Goal: Information Seeking & Learning: Learn about a topic

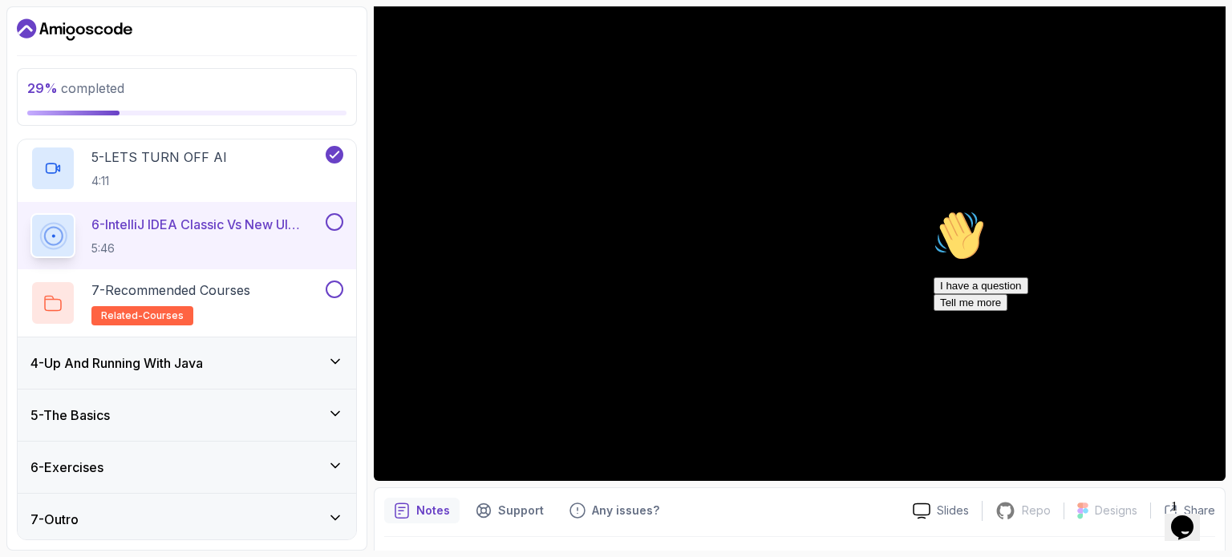
scroll to position [433, 0]
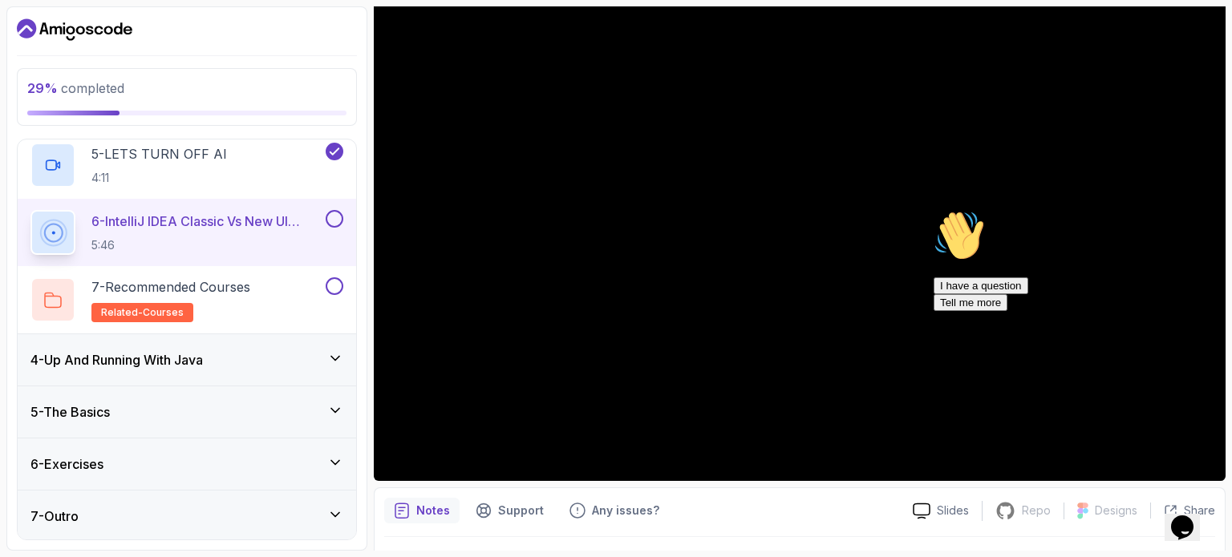
click at [283, 356] on div "4 - Up And Running With Java" at bounding box center [186, 359] width 313 height 19
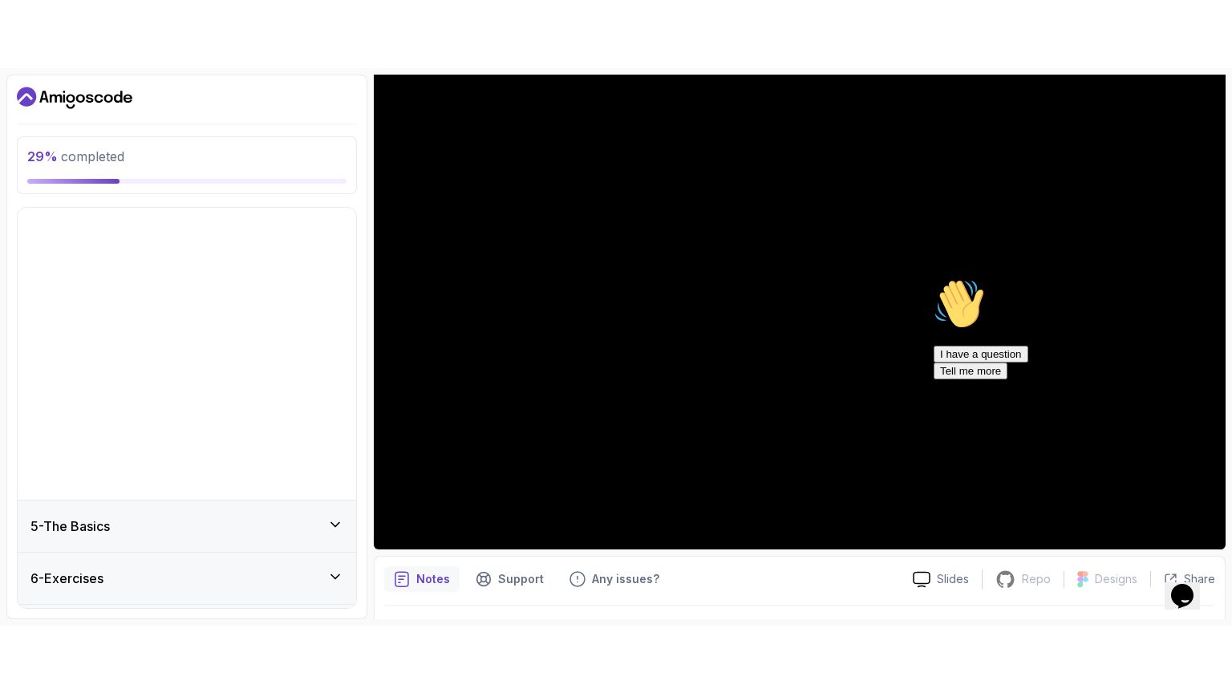
scroll to position [0, 0]
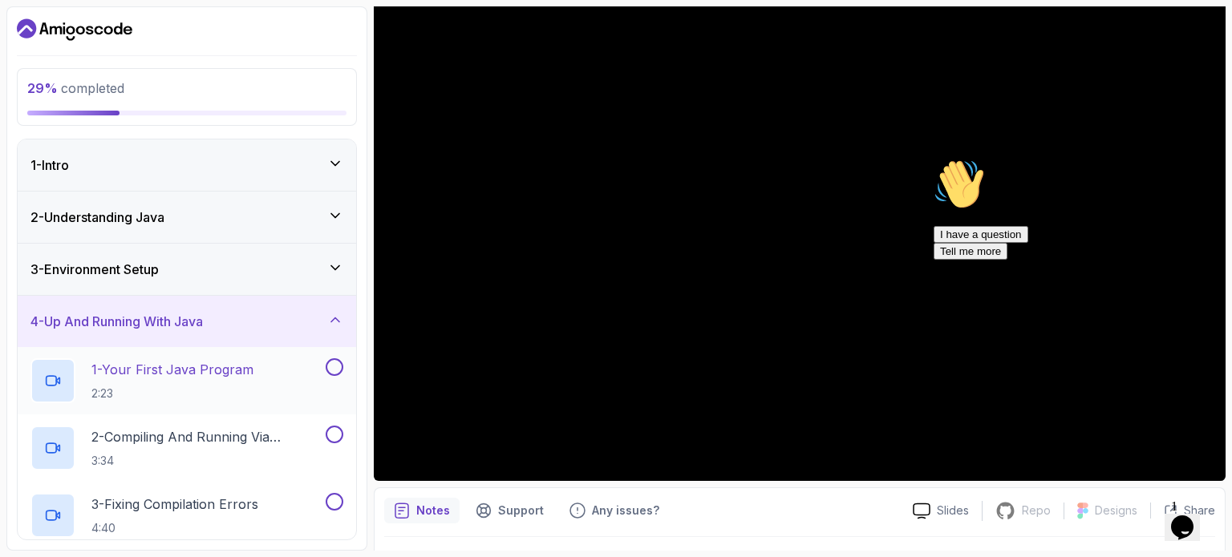
click at [224, 377] on p "1 - Your First Java Program" at bounding box center [172, 369] width 162 height 19
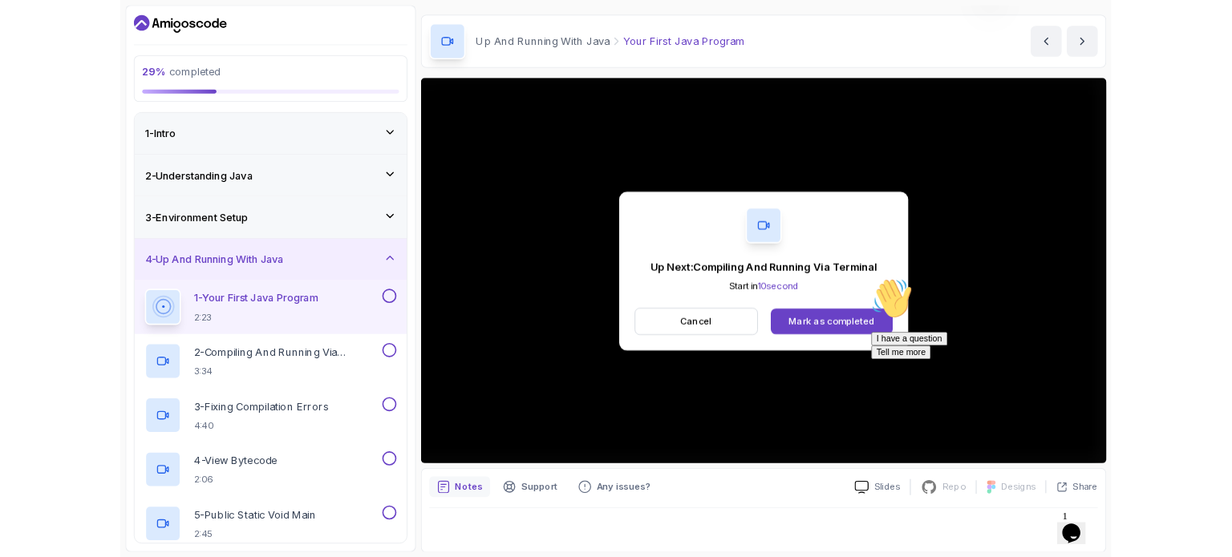
scroll to position [140, 0]
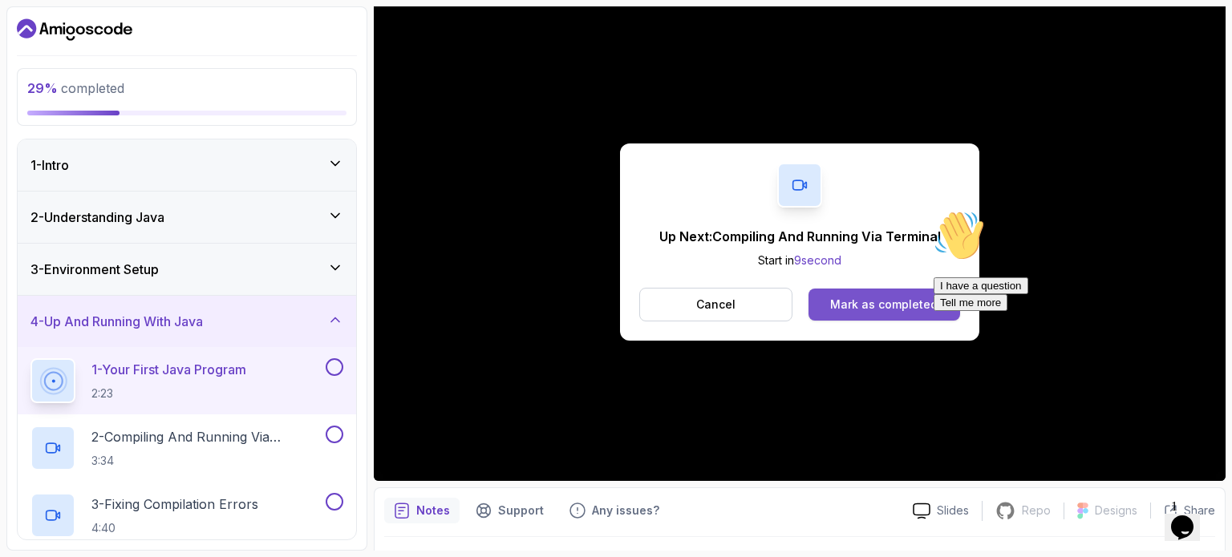
click at [872, 298] on div "Mark as completed" at bounding box center [883, 305] width 107 height 16
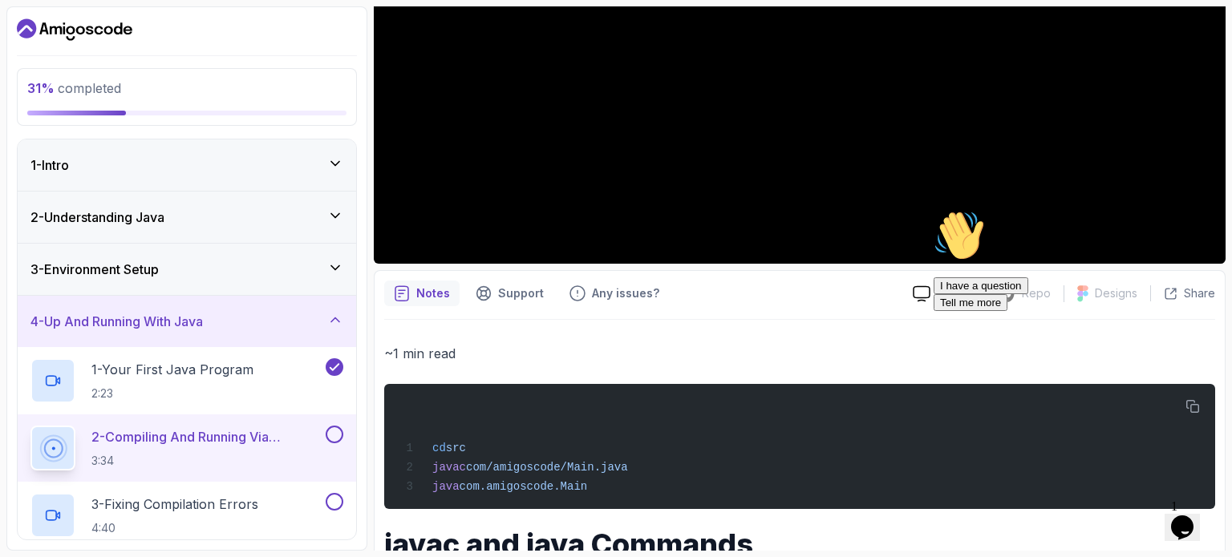
scroll to position [37, 0]
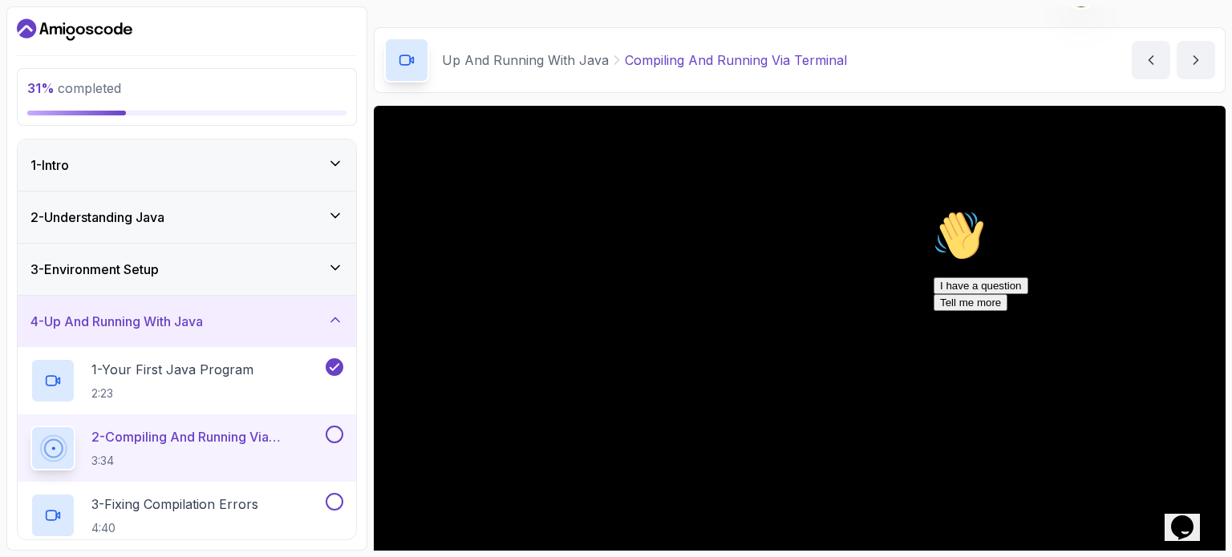
click at [1195, 521] on div "Opens Chat This icon Opens the chat window." at bounding box center [1182, 528] width 26 height 26
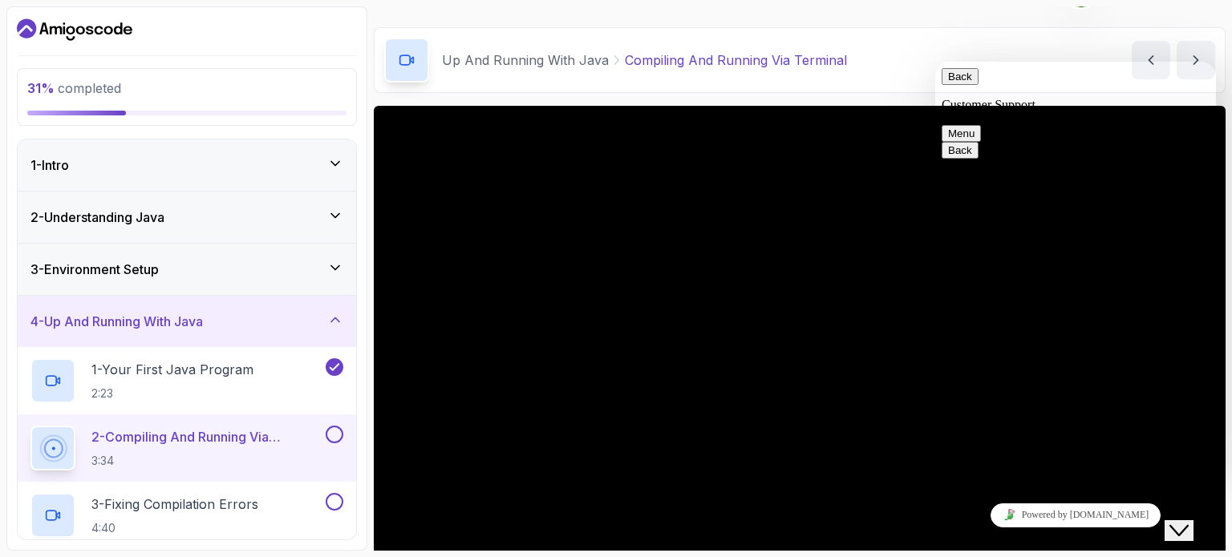
click at [1182, 522] on icon "Close Chat This icon closes the chat window." at bounding box center [1178, 530] width 19 height 19
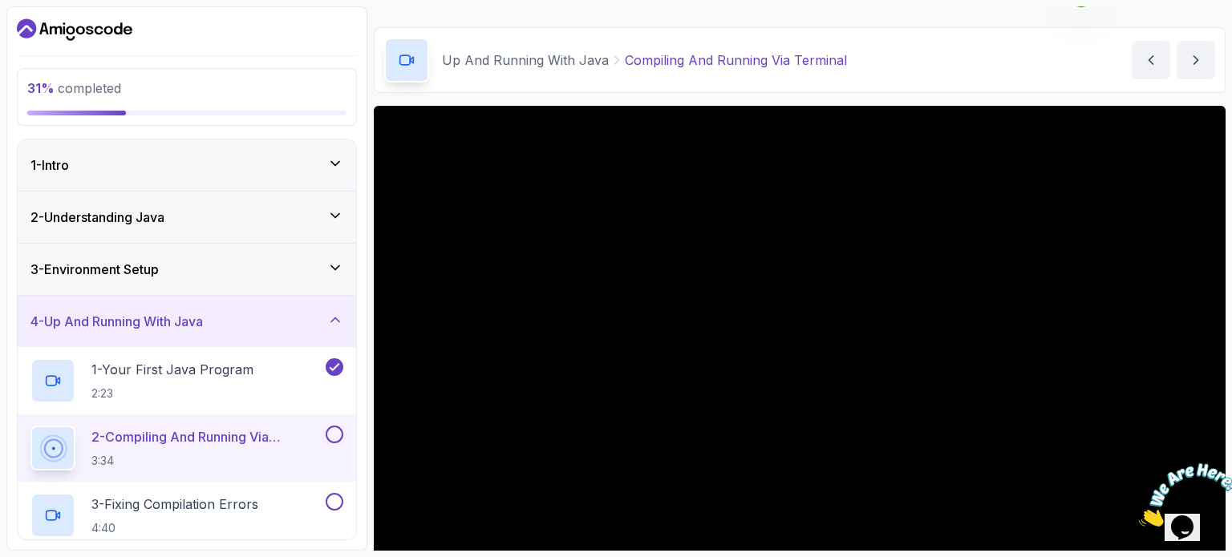
click at [1164, 514] on button "Opens Chat This icon Opens the chat window." at bounding box center [1181, 527] width 35 height 27
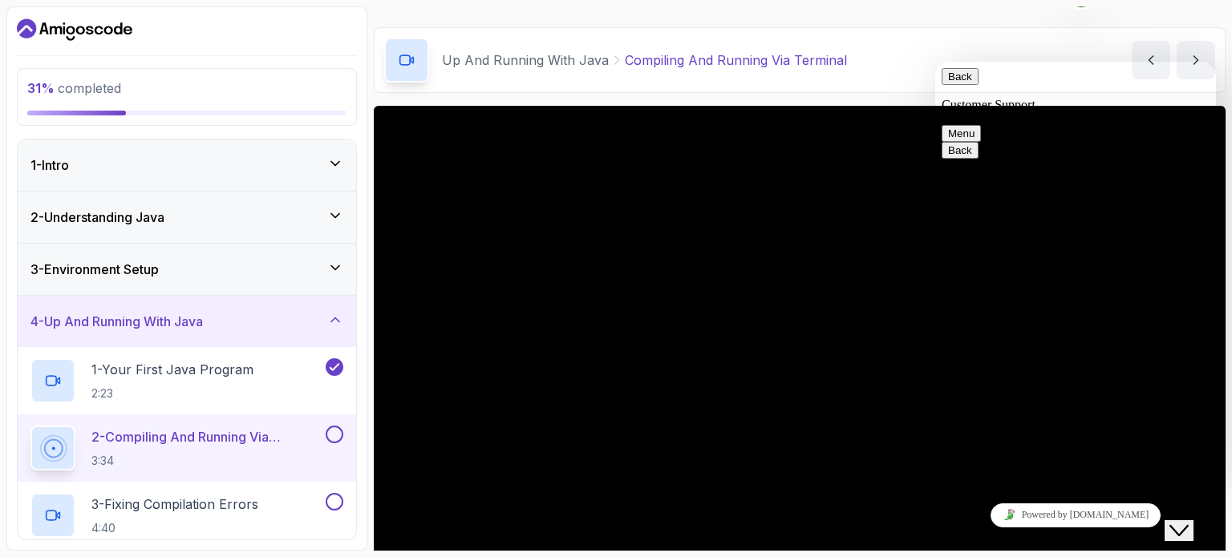
drag, startPoint x: 1187, startPoint y: 523, endPoint x: 2295, endPoint y: 983, distance: 1199.1
click at [1187, 523] on icon "Close Chat This icon closes the chat window." at bounding box center [1178, 530] width 19 height 19
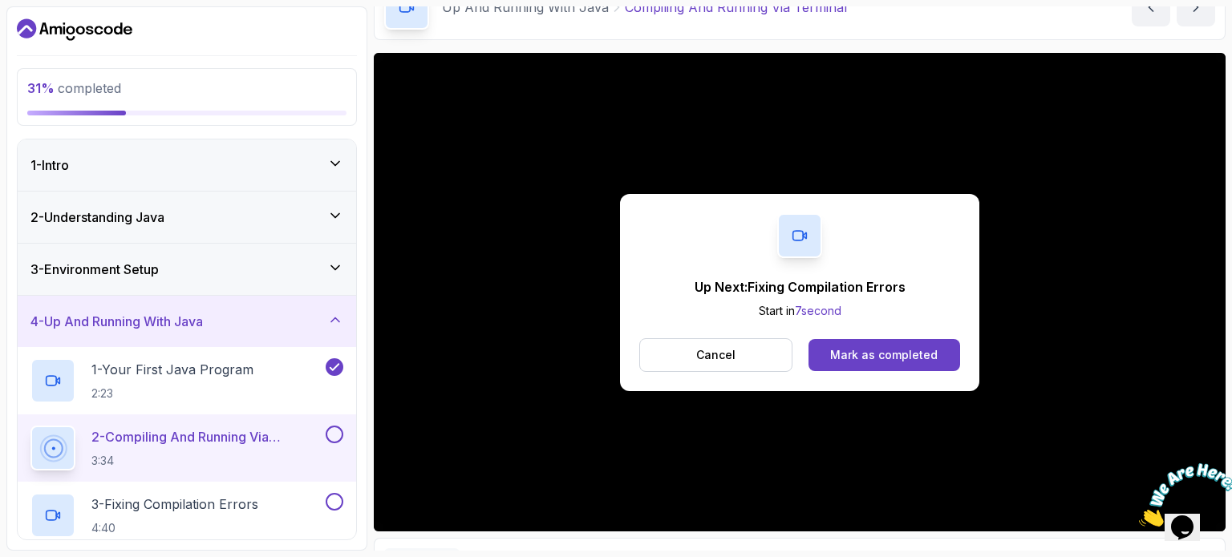
scroll to position [197, 0]
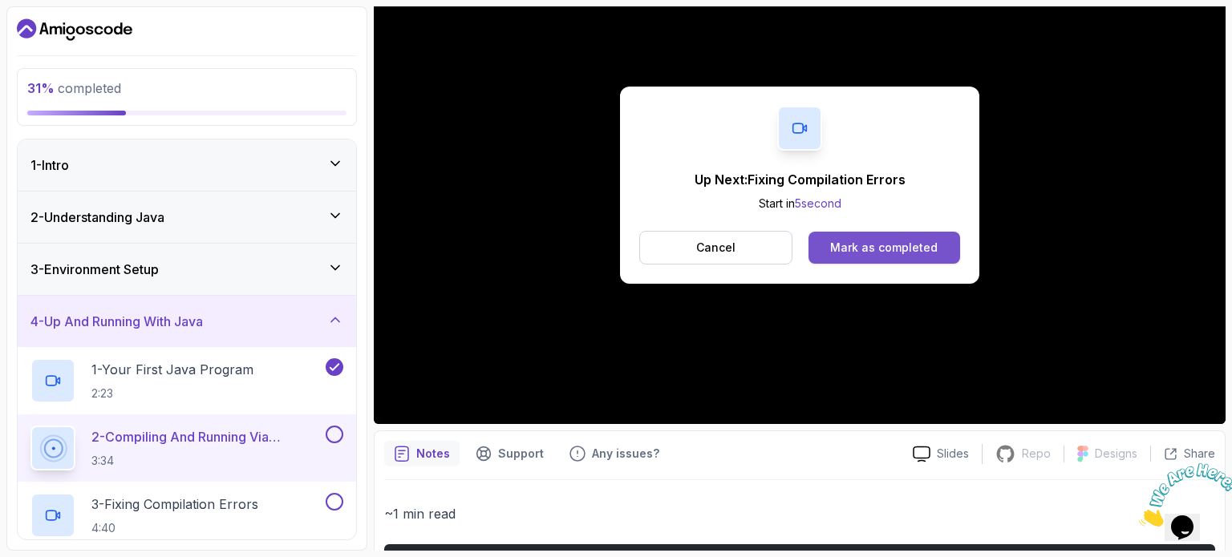
click at [877, 245] on div "Mark as completed" at bounding box center [883, 248] width 107 height 16
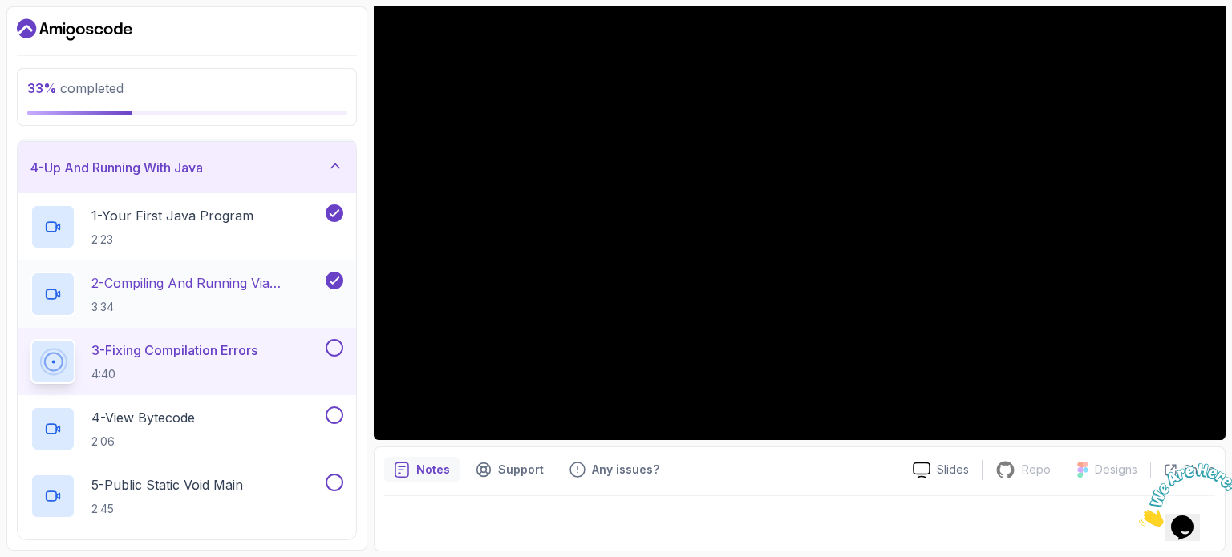
scroll to position [160, 0]
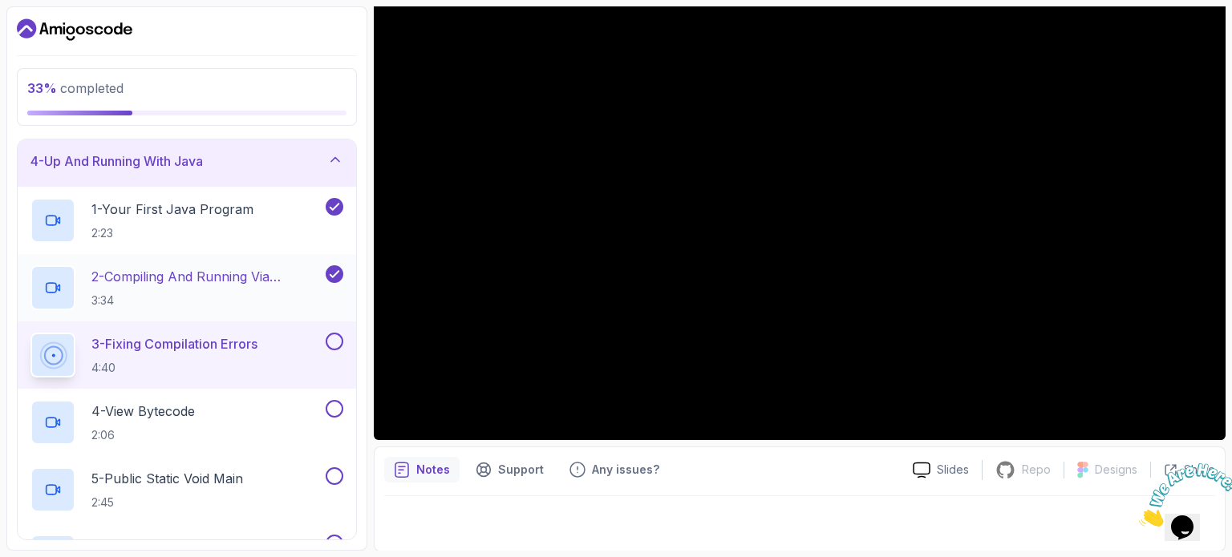
click at [203, 273] on p "2 - Compiling And Running Via Terminal" at bounding box center [206, 276] width 231 height 19
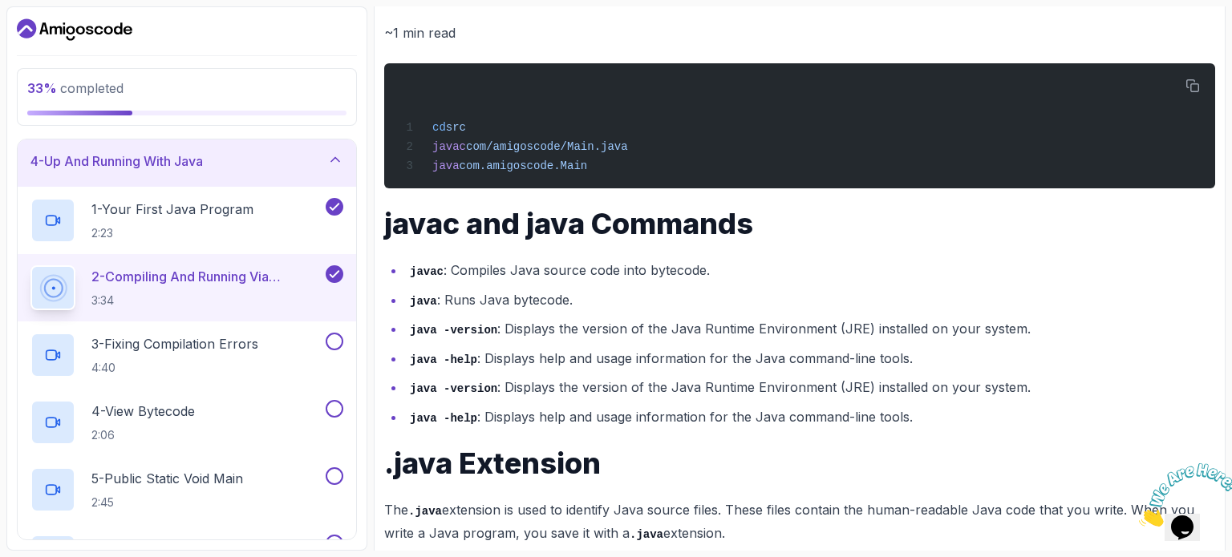
scroll to position [839, 0]
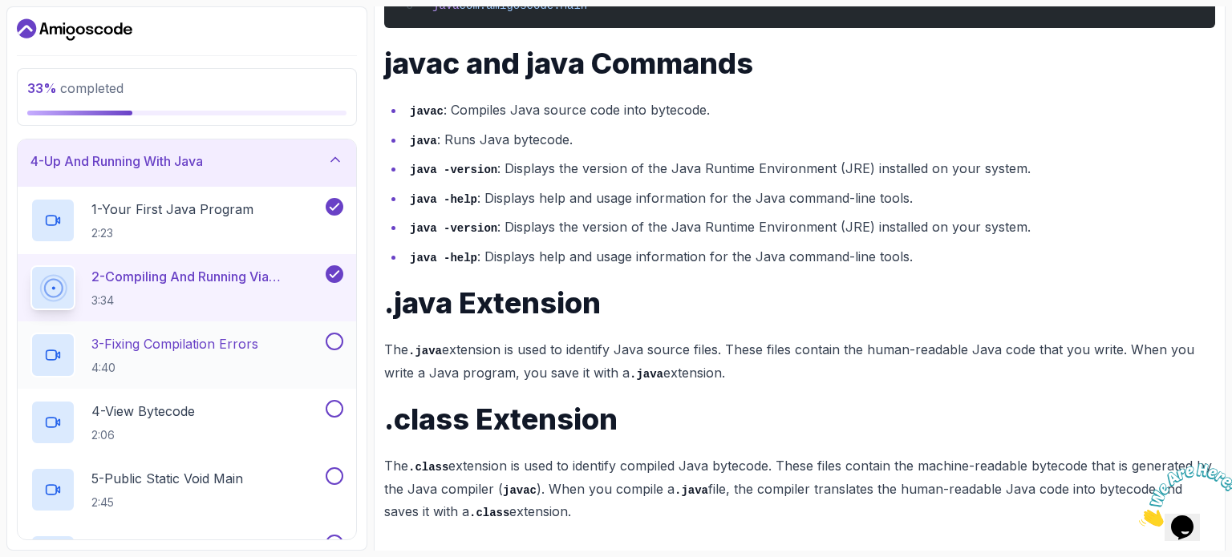
click at [198, 341] on p "3 - Fixing Compilation Errors" at bounding box center [174, 343] width 167 height 19
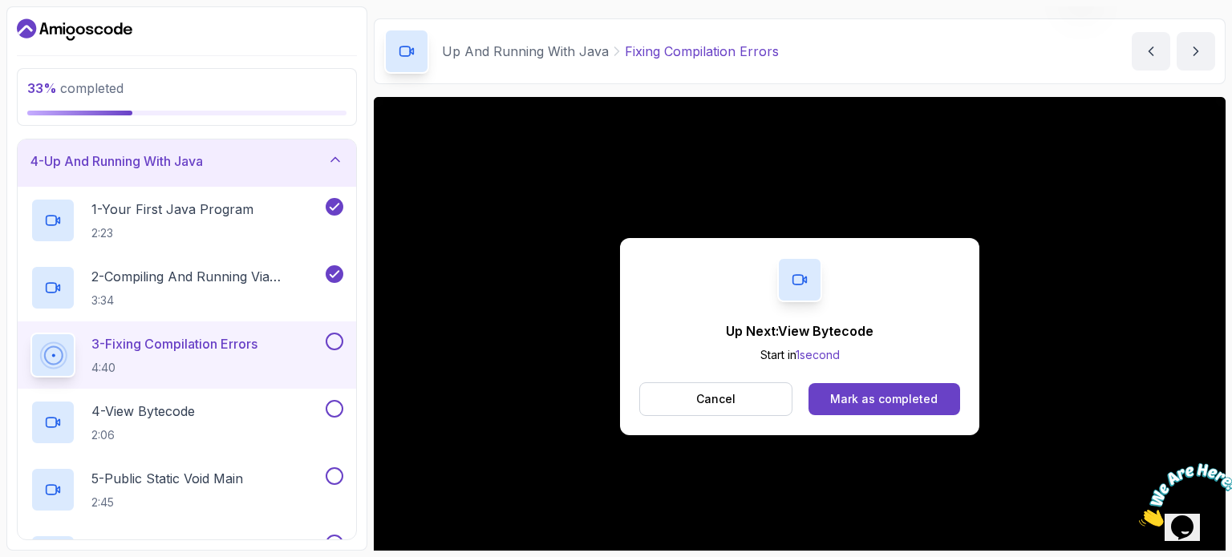
scroll to position [181, 0]
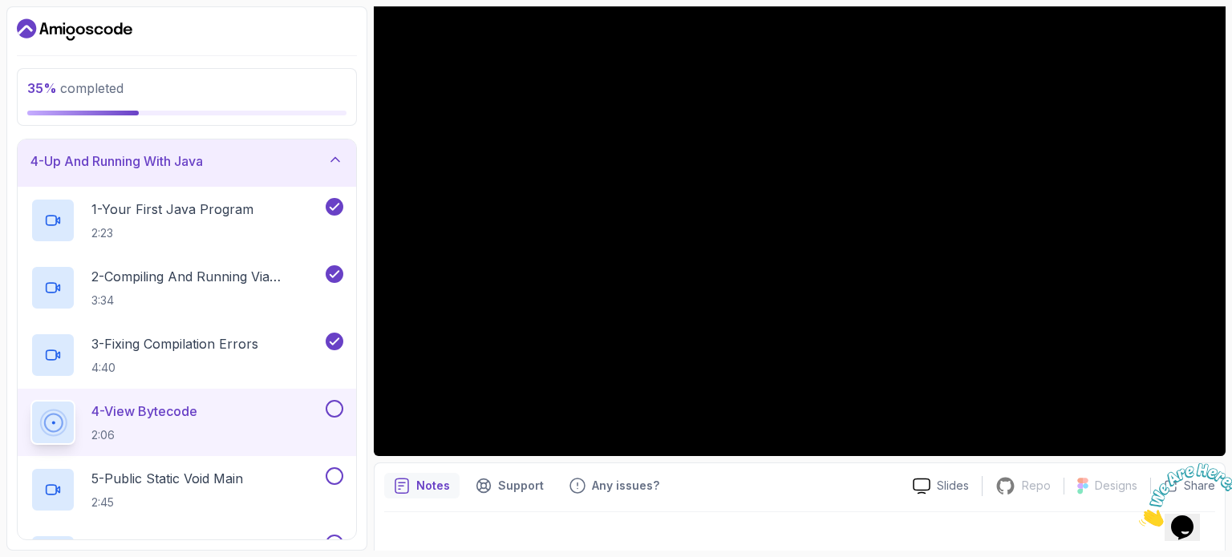
scroll to position [181, 0]
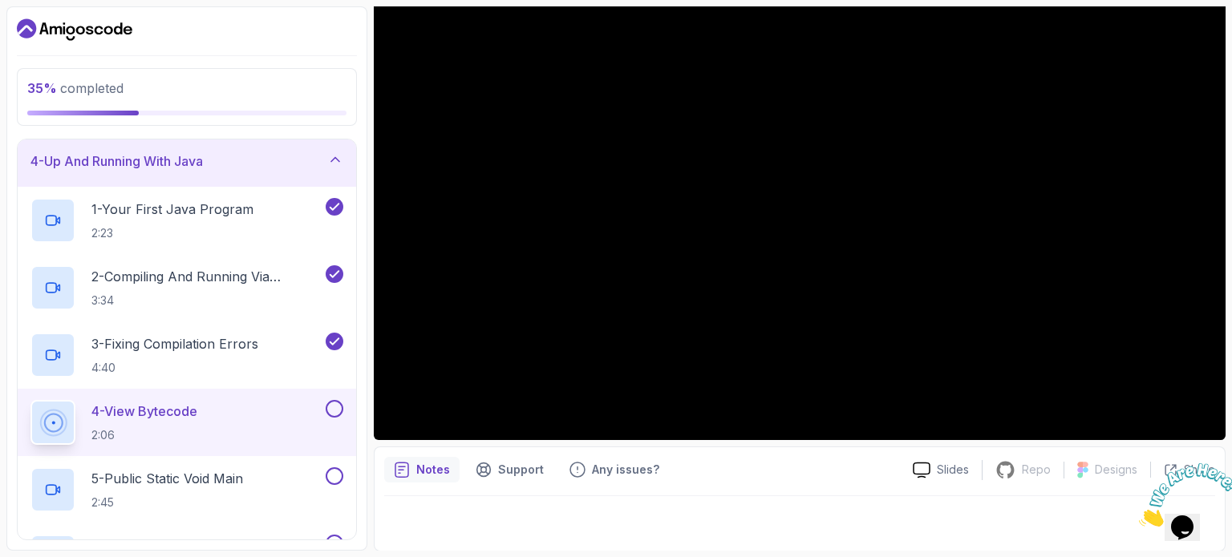
click at [334, 406] on button at bounding box center [335, 409] width 18 height 18
click at [277, 480] on div "5 - Public Static Void Main 2:45" at bounding box center [176, 489] width 292 height 45
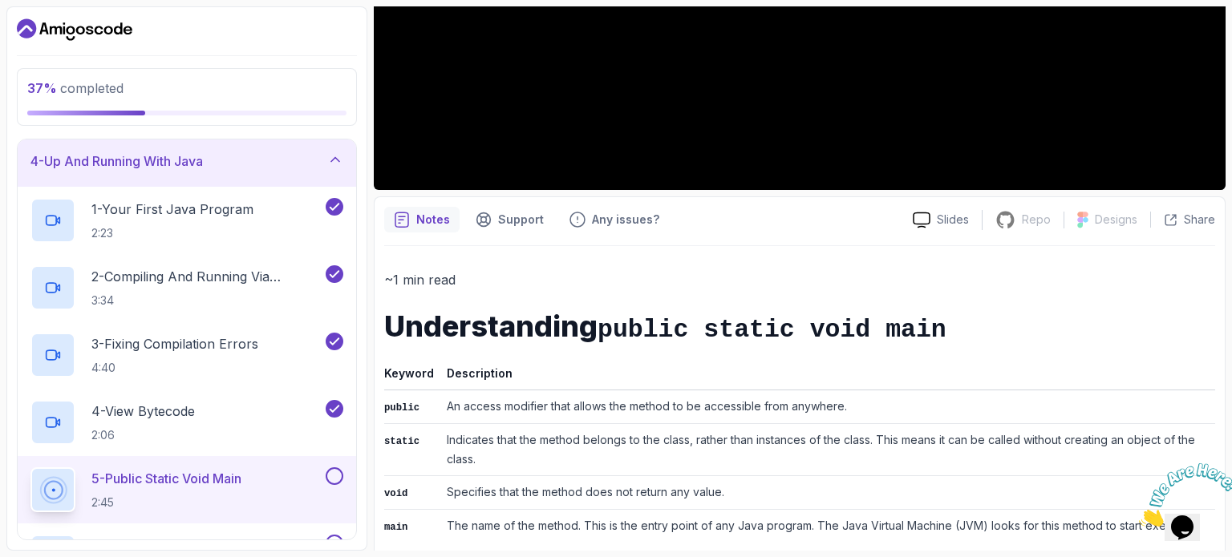
scroll to position [297, 0]
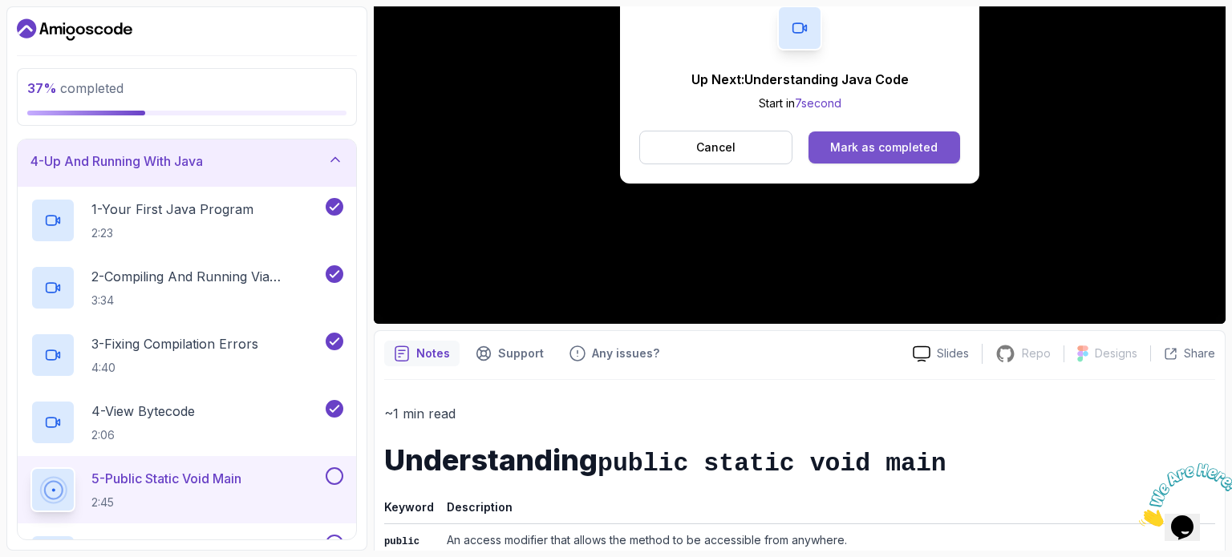
click at [943, 148] on button "Mark as completed" at bounding box center [884, 147] width 152 height 32
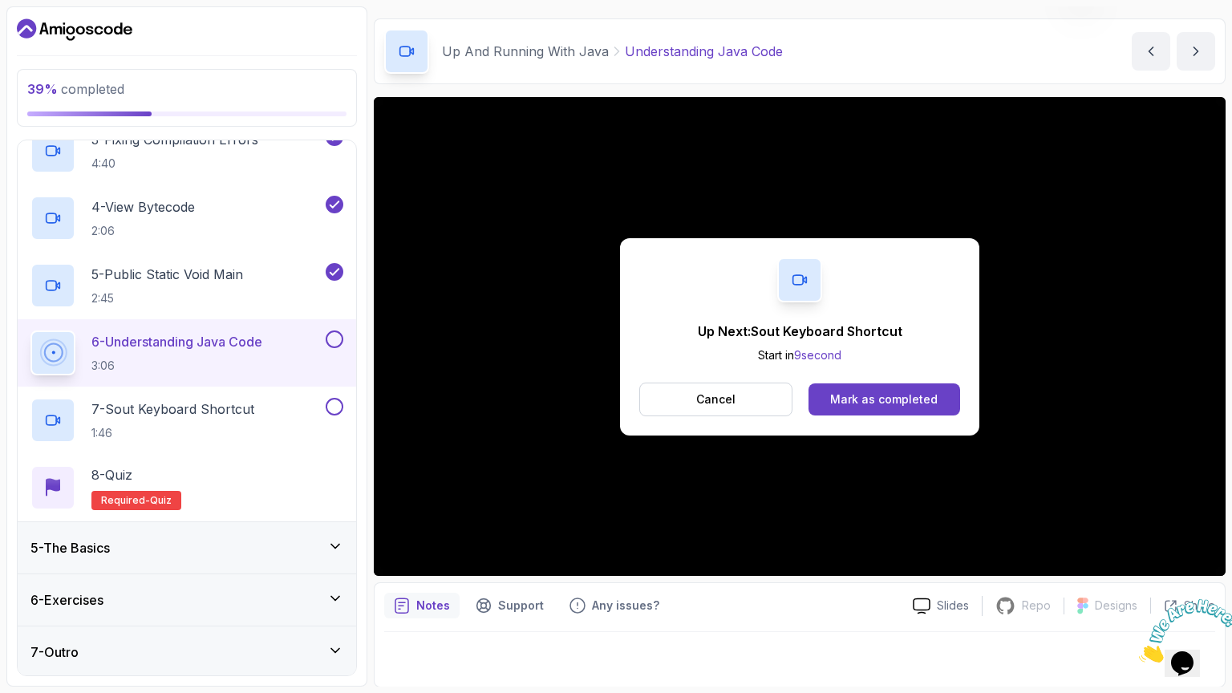
scroll to position [181, 0]
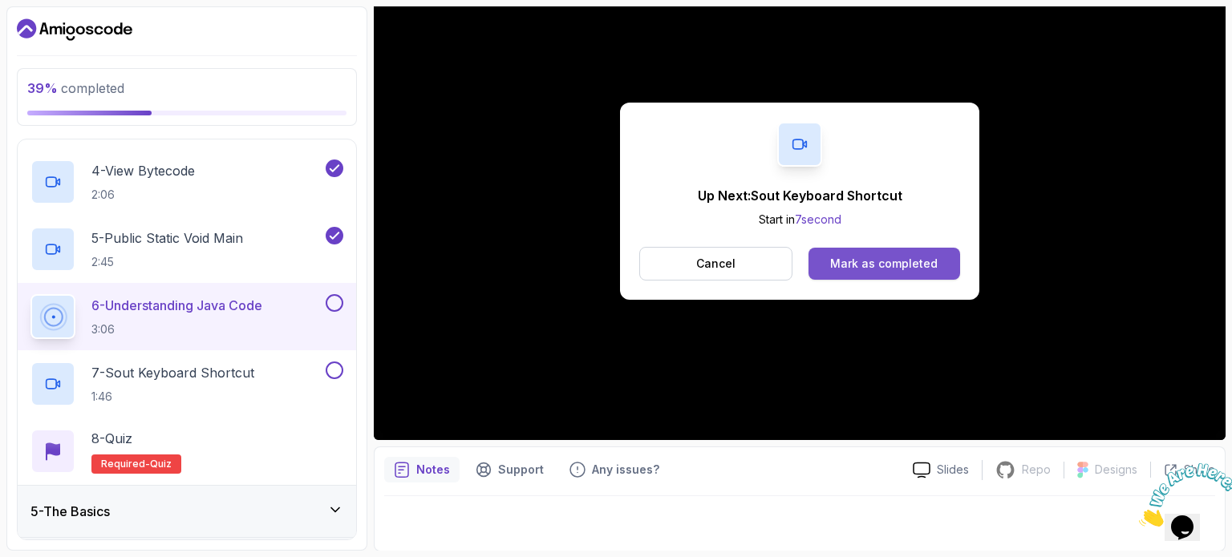
click at [893, 256] on div "Mark as completed" at bounding box center [883, 264] width 107 height 16
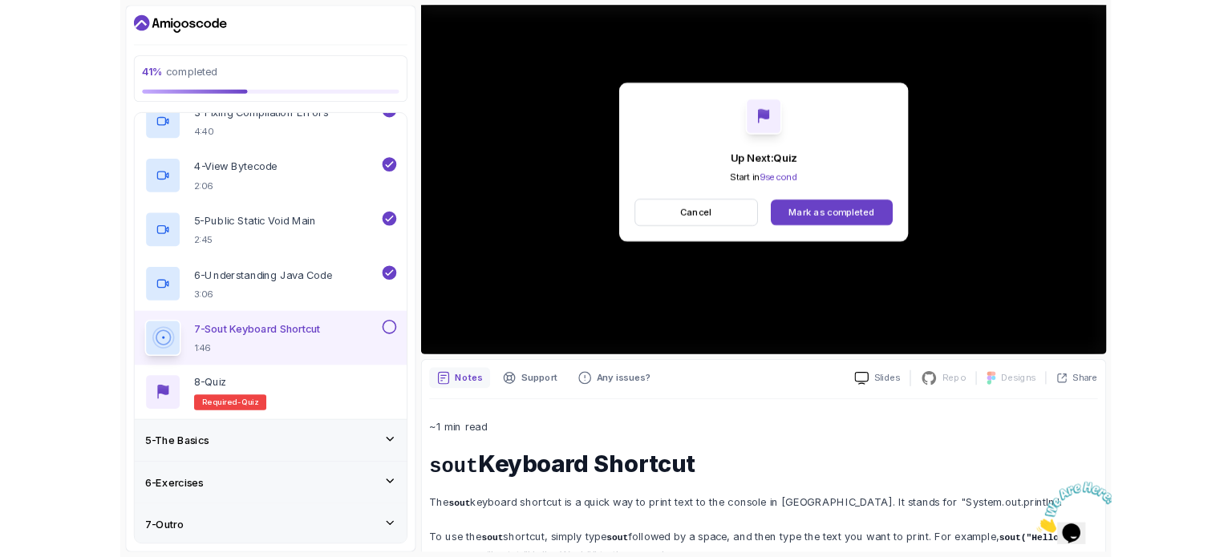
scroll to position [401, 0]
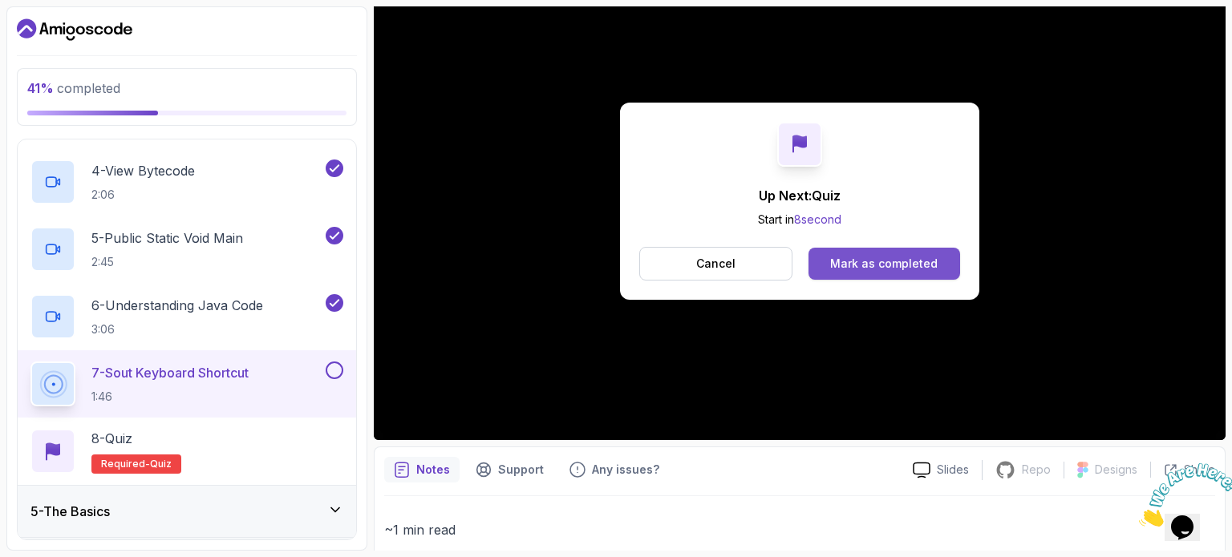
click at [855, 265] on div "Mark as completed" at bounding box center [883, 264] width 107 height 16
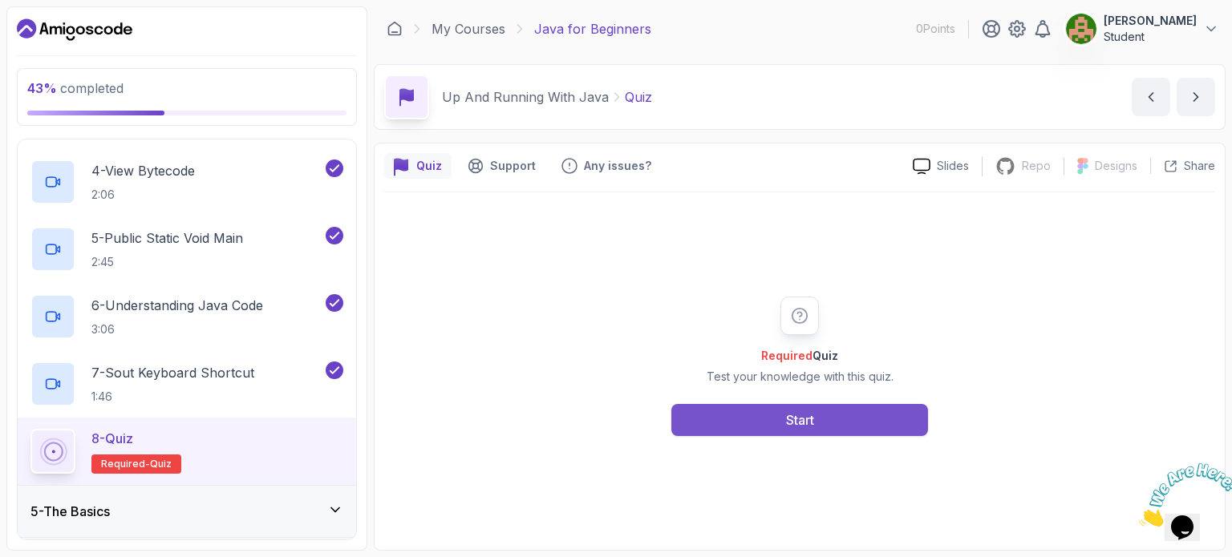
click at [820, 415] on button "Start" at bounding box center [799, 420] width 257 height 32
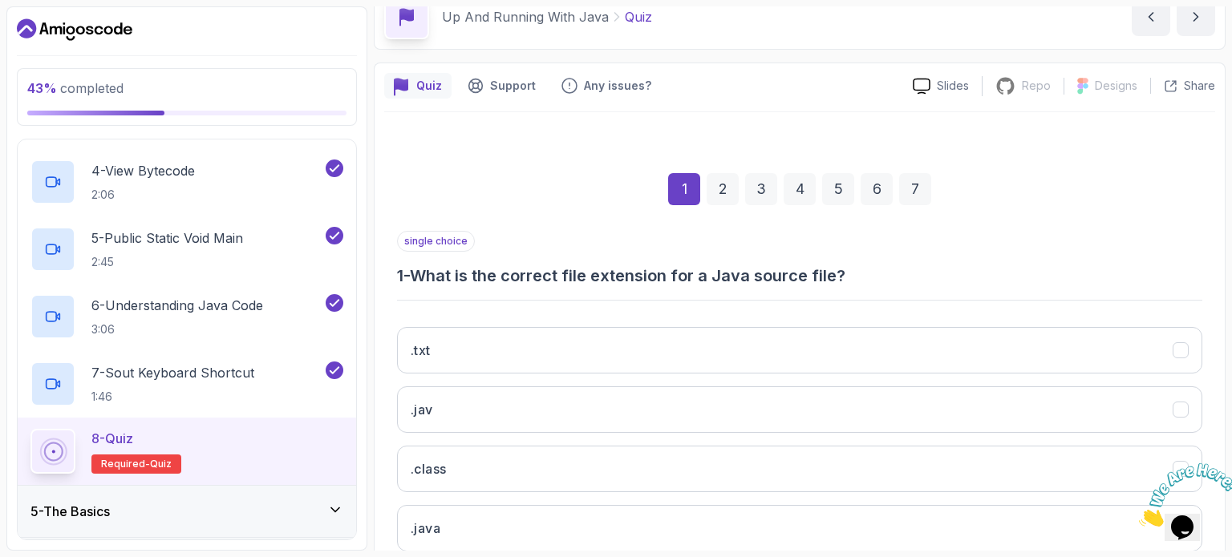
scroll to position [160, 0]
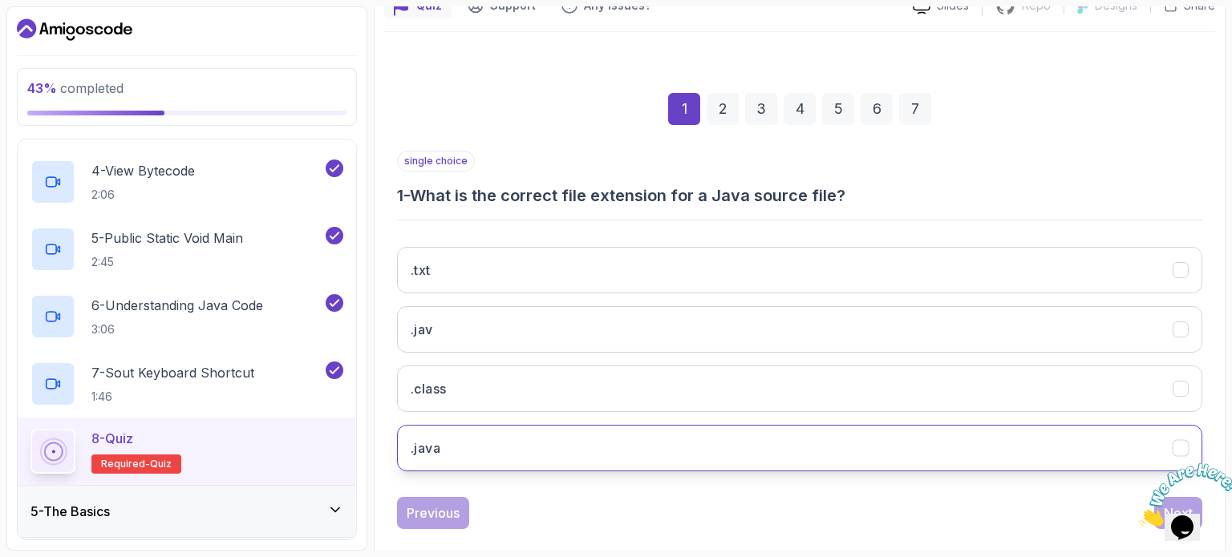
click at [472, 432] on button ".java" at bounding box center [799, 448] width 805 height 47
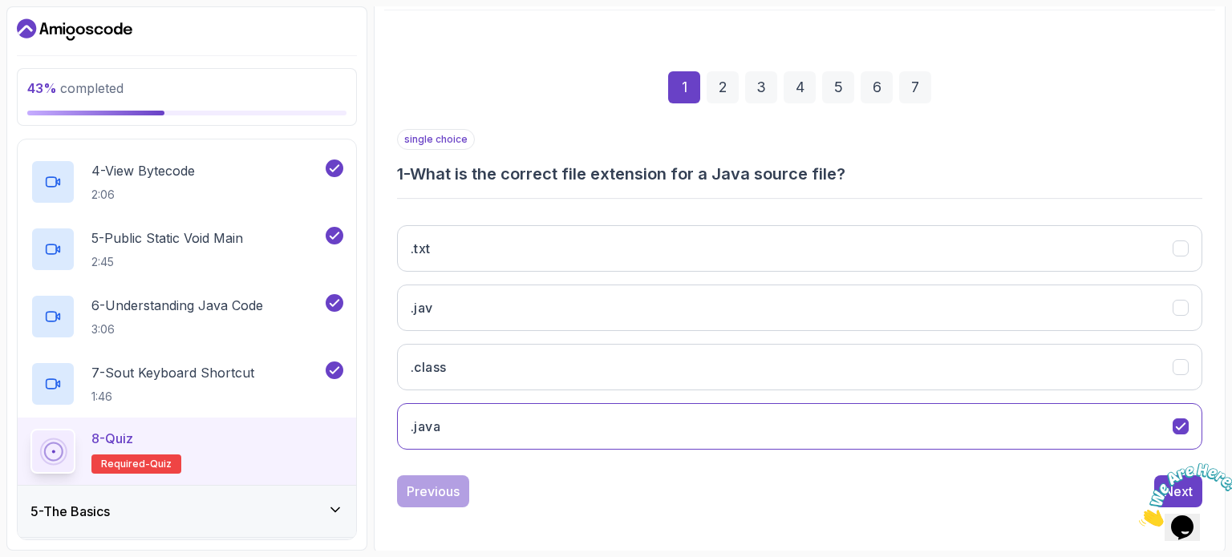
click at [1158, 475] on img at bounding box center [1188, 494] width 99 height 63
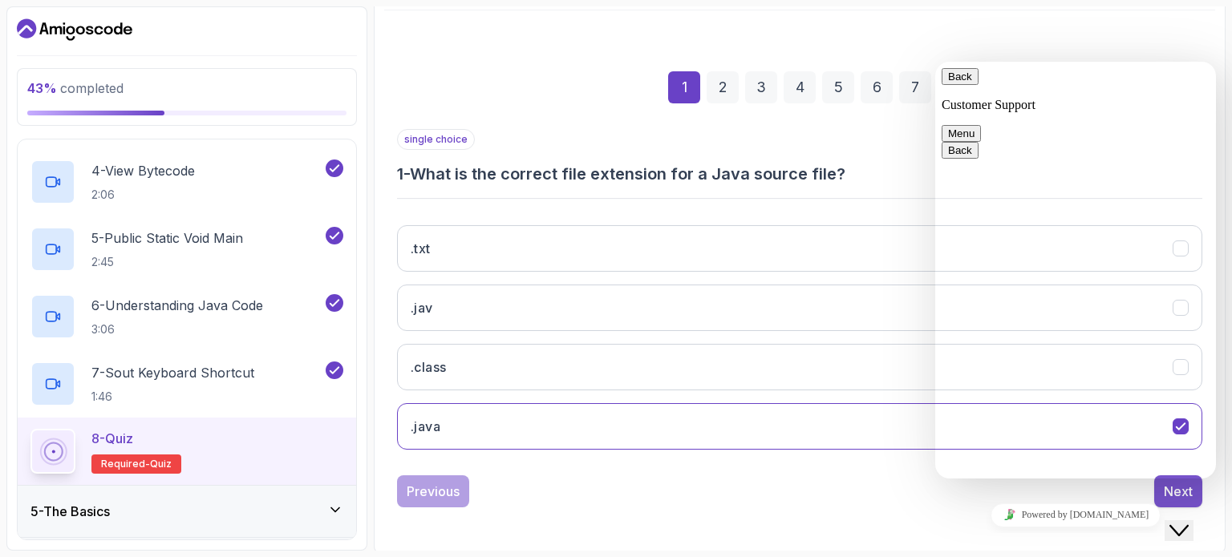
click at [1162, 485] on button "Next" at bounding box center [1178, 491] width 48 height 32
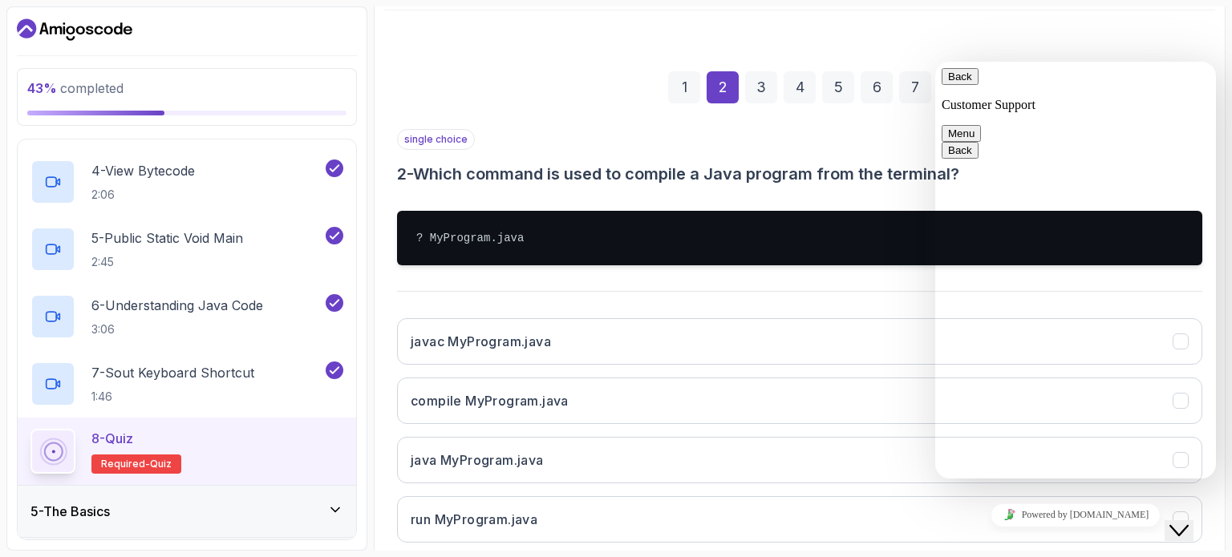
click at [1188, 521] on div "Close Chat This icon closes the chat window." at bounding box center [1178, 530] width 19 height 19
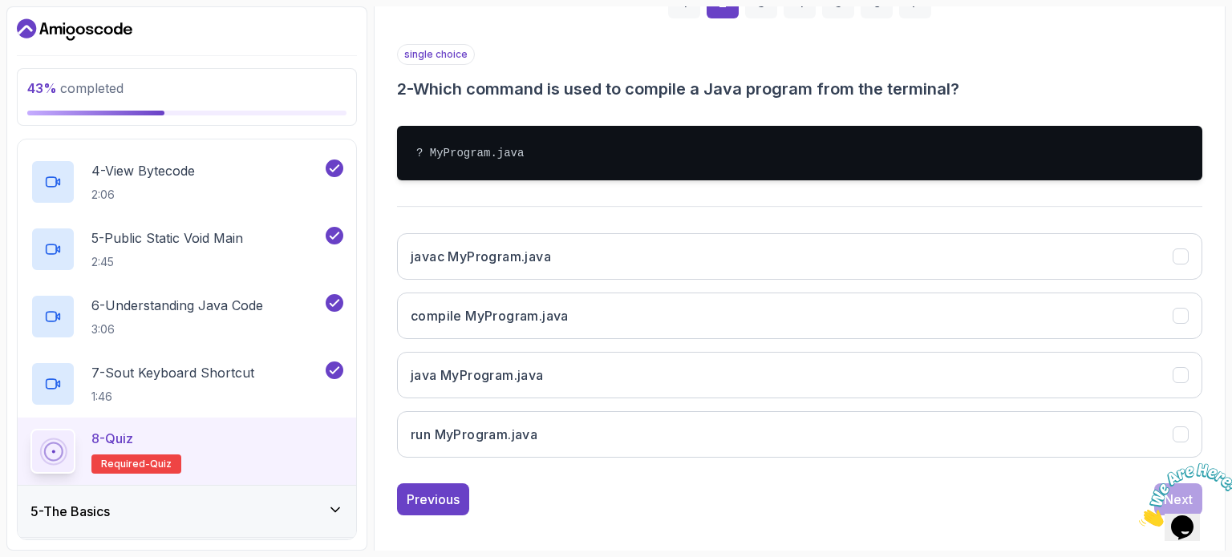
scroll to position [275, 0]
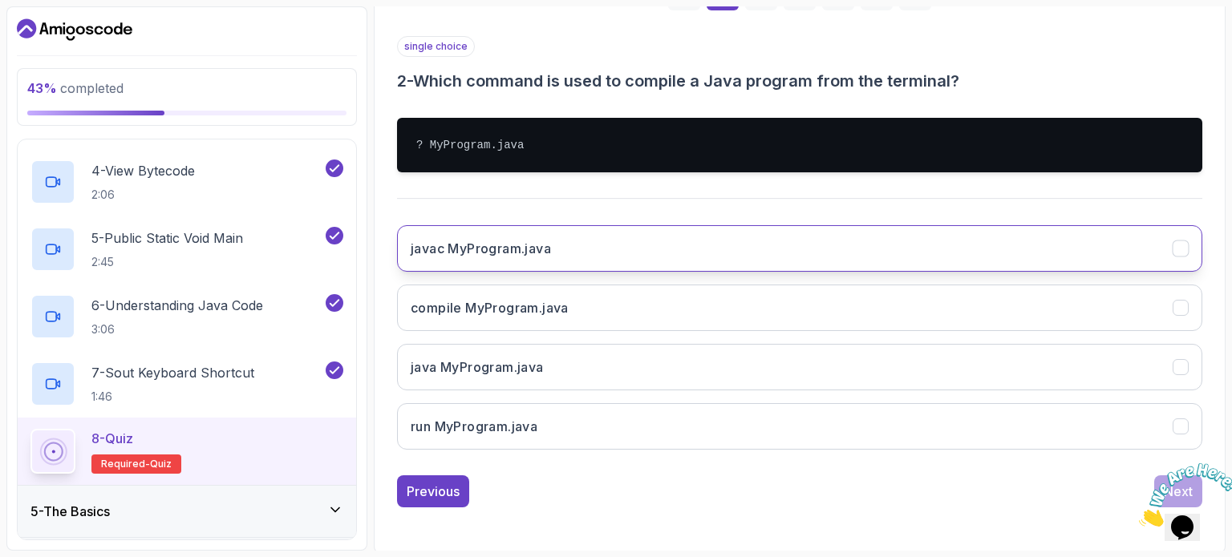
click at [520, 253] on h3 "javac MyProgram.java" at bounding box center [481, 248] width 140 height 19
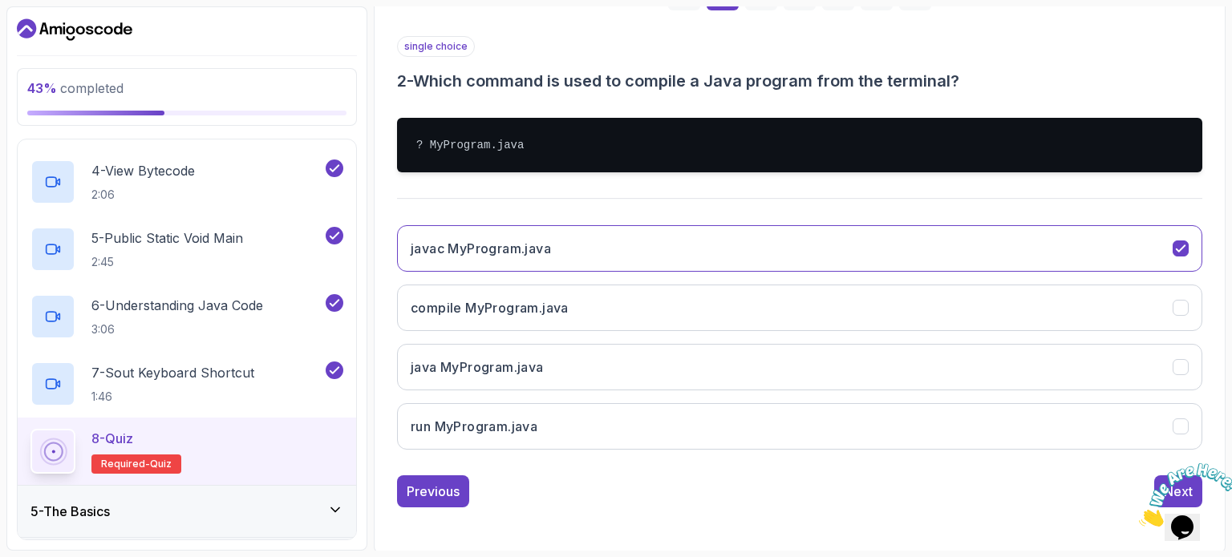
click at [1161, 467] on div at bounding box center [1182, 494] width 87 height 63
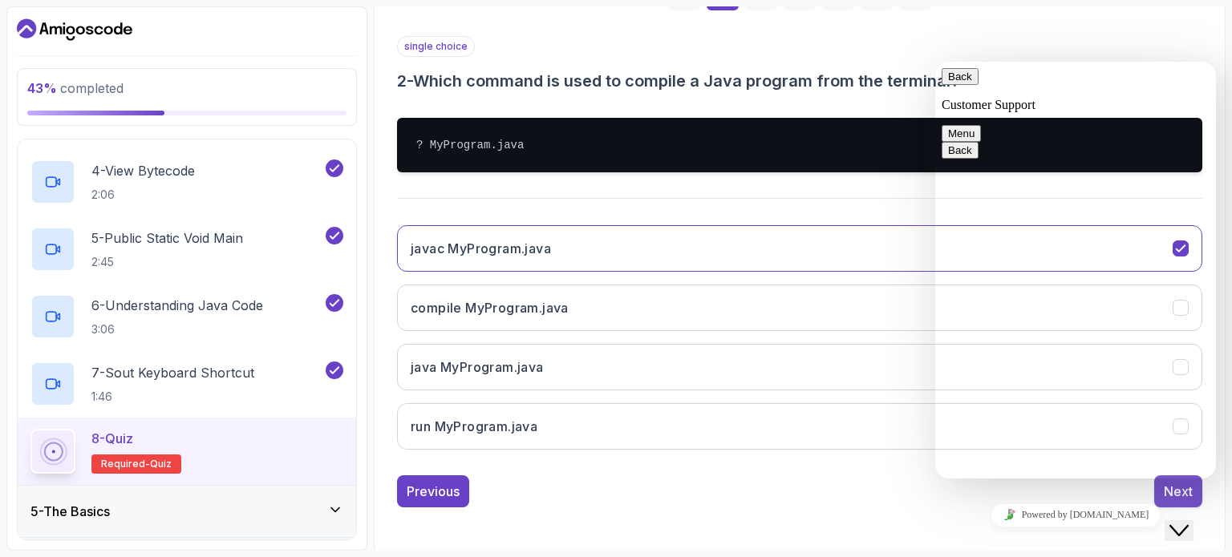
click at [1164, 490] on div "Next" at bounding box center [1177, 491] width 29 height 19
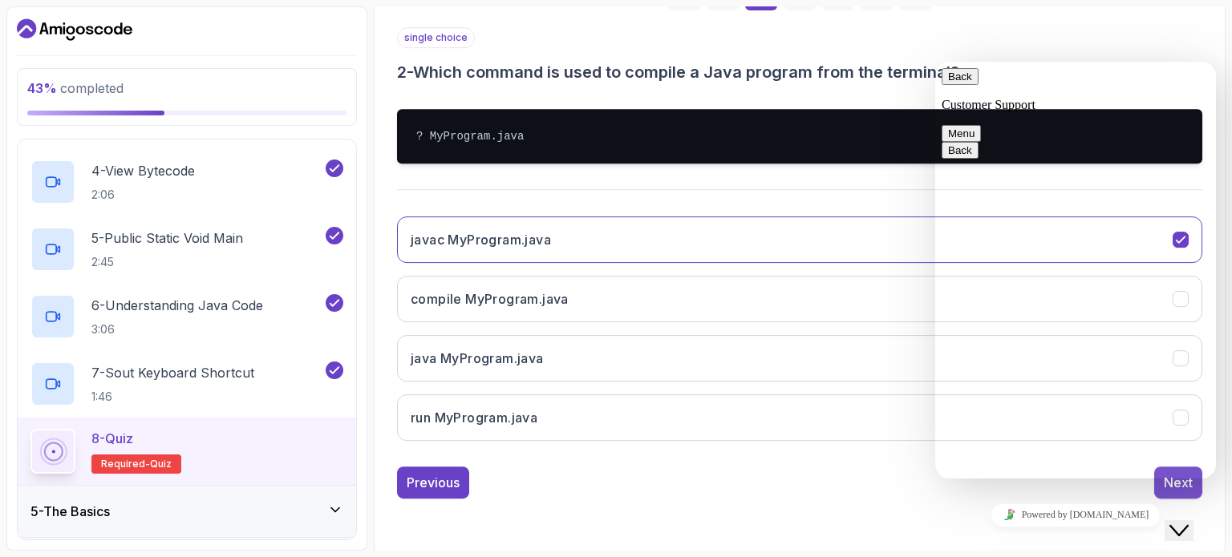
scroll to position [182, 0]
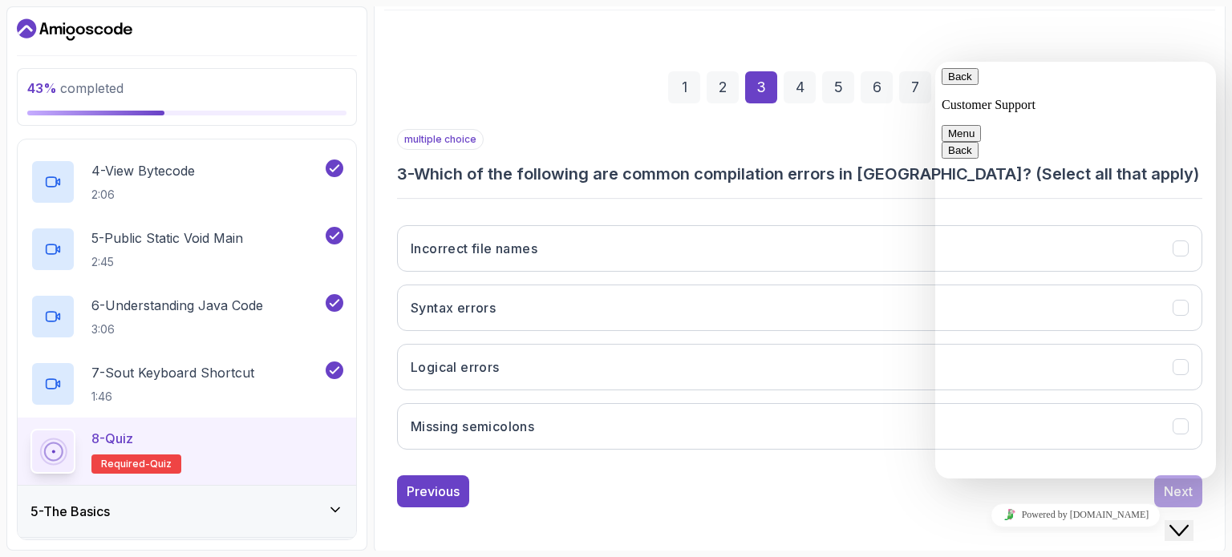
click at [688, 204] on div "multiple choice 3 - Which of the following are common compilation errors in [GE…" at bounding box center [799, 296] width 805 height 334
click at [1188, 521] on icon "Close Chat This icon closes the chat window." at bounding box center [1178, 530] width 19 height 19
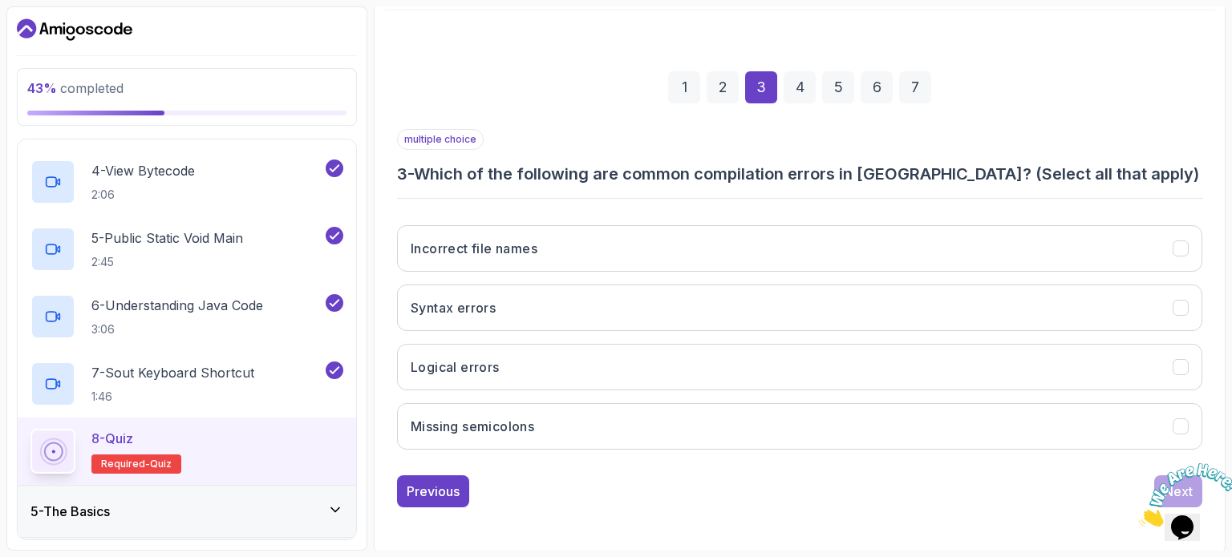
drag, startPoint x: 1158, startPoint y: 475, endPoint x: 1189, endPoint y: 512, distance: 47.7
drag, startPoint x: 1189, startPoint y: 512, endPoint x: 1216, endPoint y: 460, distance: 58.1
click at [1139, 516] on icon "Close" at bounding box center [1139, 523] width 0 height 14
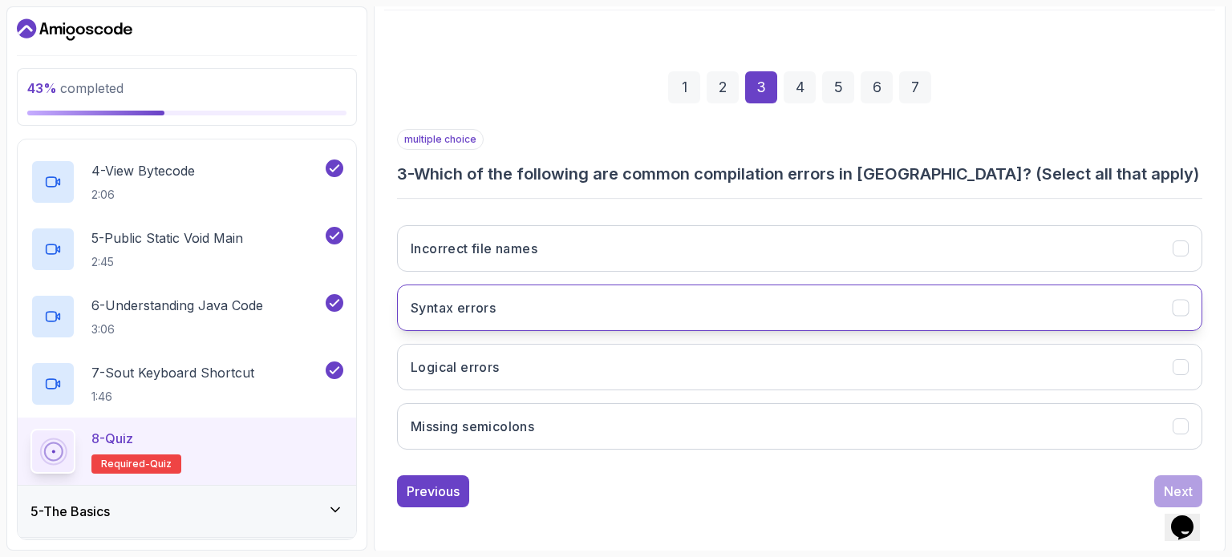
click at [544, 297] on button "Syntax errors" at bounding box center [799, 308] width 805 height 47
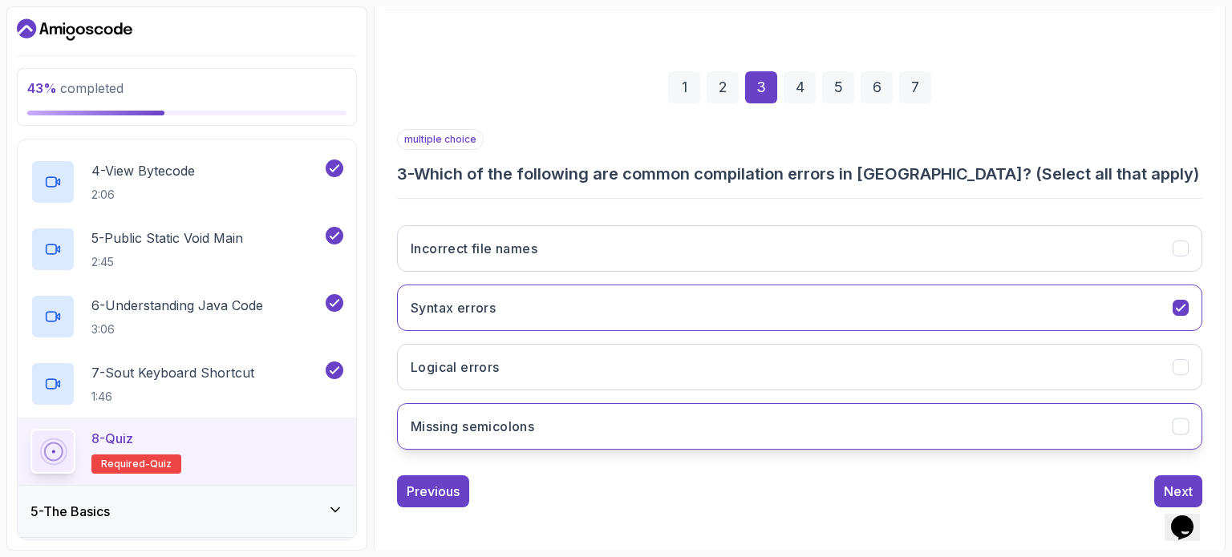
click at [548, 420] on button "Missing semicolons" at bounding box center [799, 426] width 805 height 47
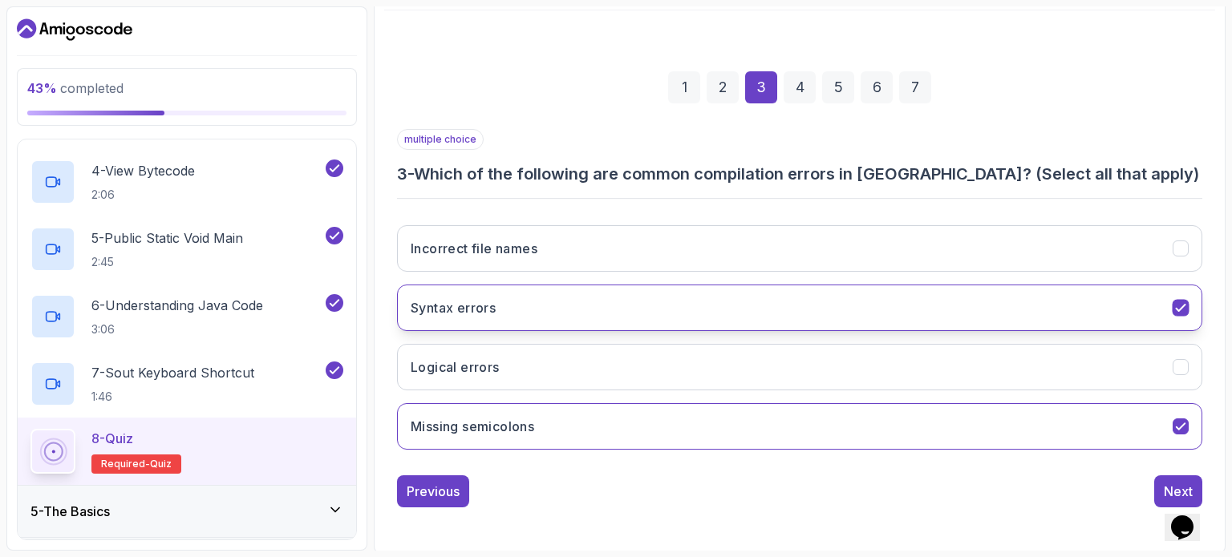
click at [540, 292] on button "Syntax errors" at bounding box center [799, 308] width 805 height 47
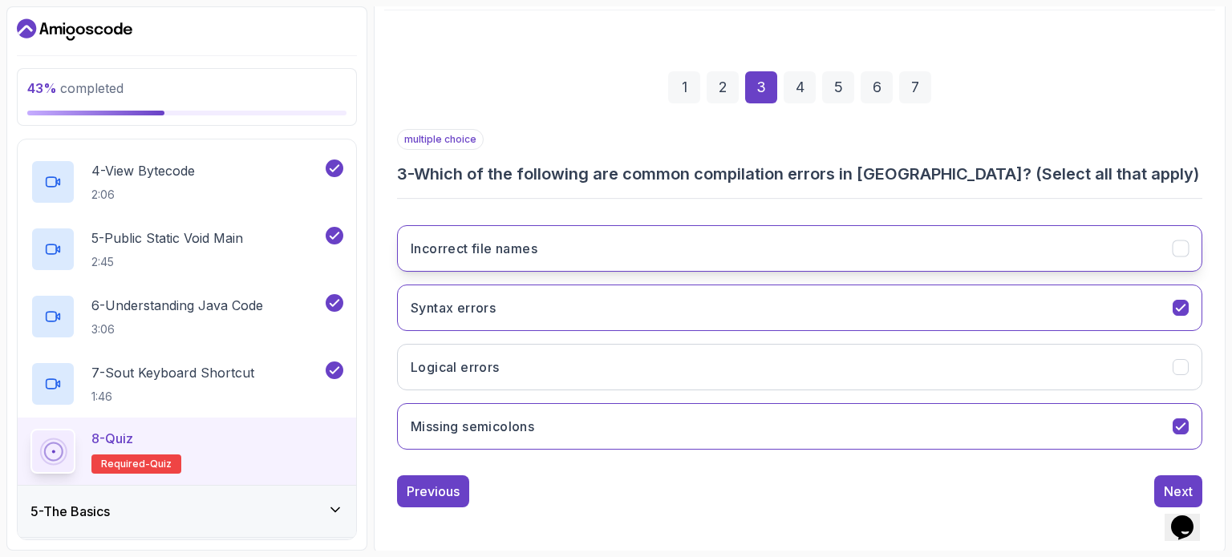
click at [578, 248] on button "Incorrect file names" at bounding box center [799, 248] width 805 height 47
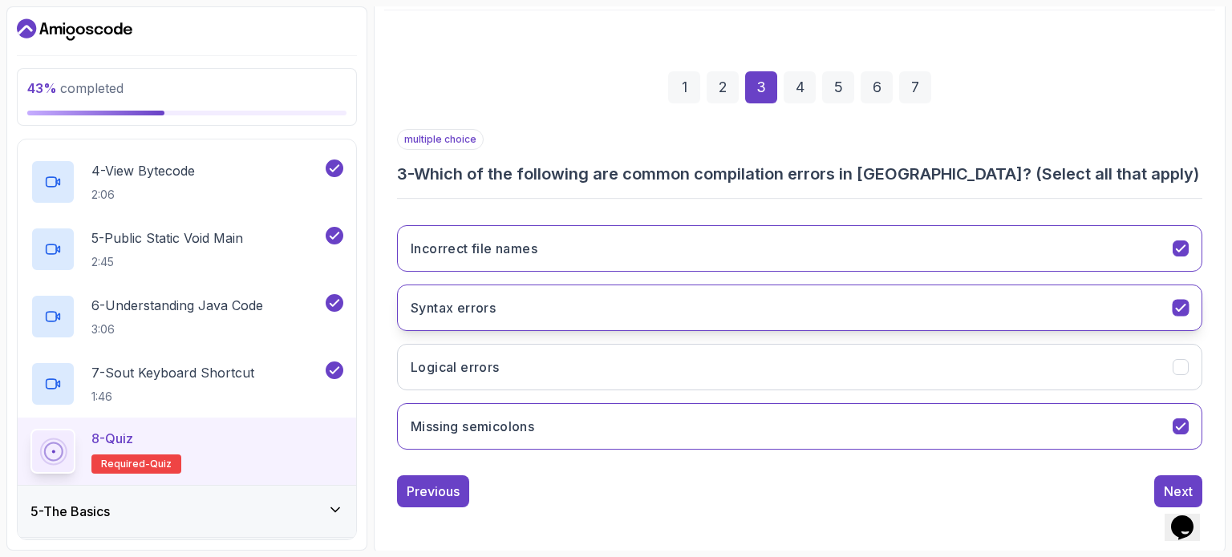
click at [1069, 306] on button "Syntax errors" at bounding box center [799, 308] width 805 height 47
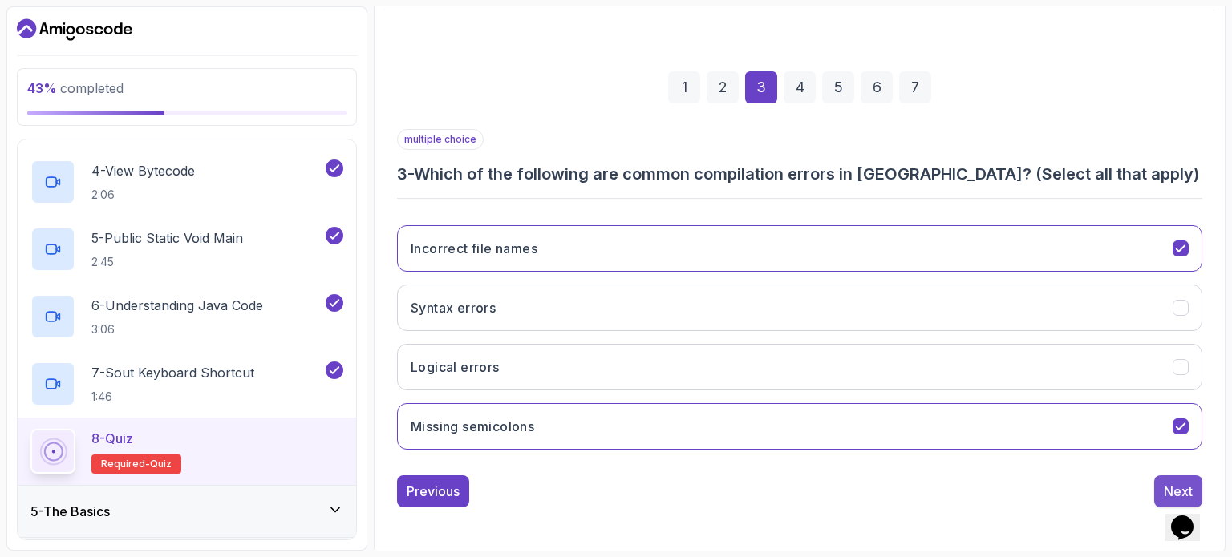
click at [1160, 483] on button "Next" at bounding box center [1178, 491] width 48 height 32
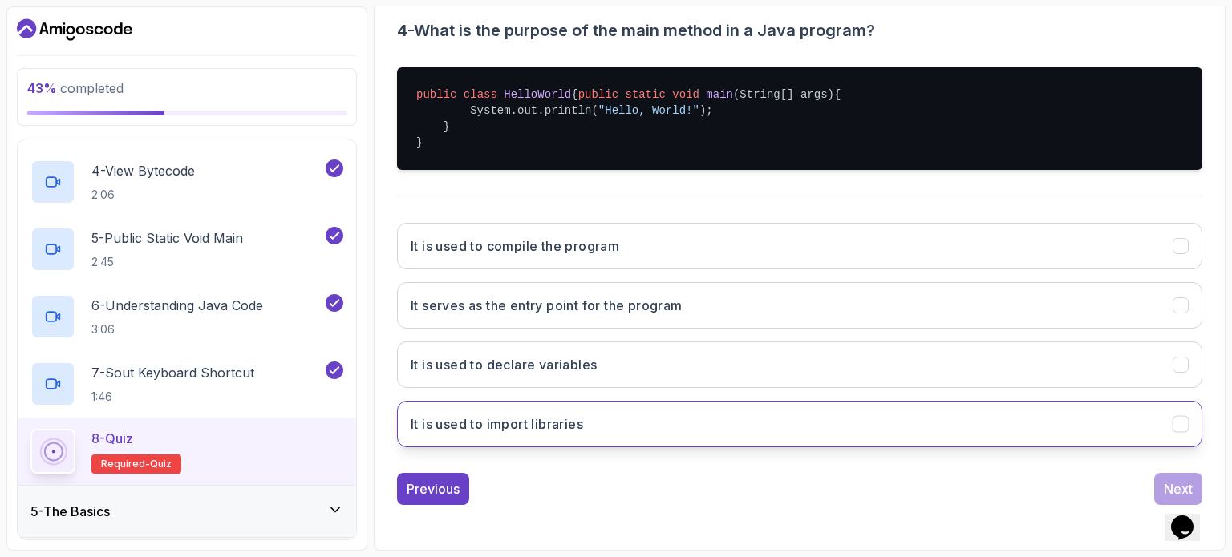
scroll to position [259, 0]
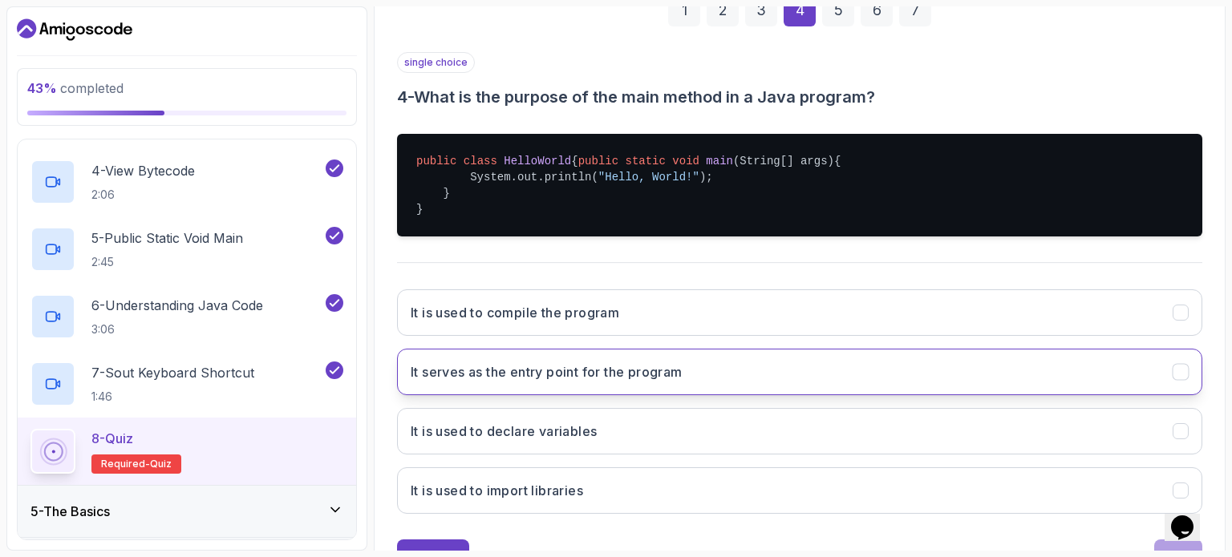
click at [659, 373] on button "It serves as the entry point for the program" at bounding box center [799, 372] width 805 height 47
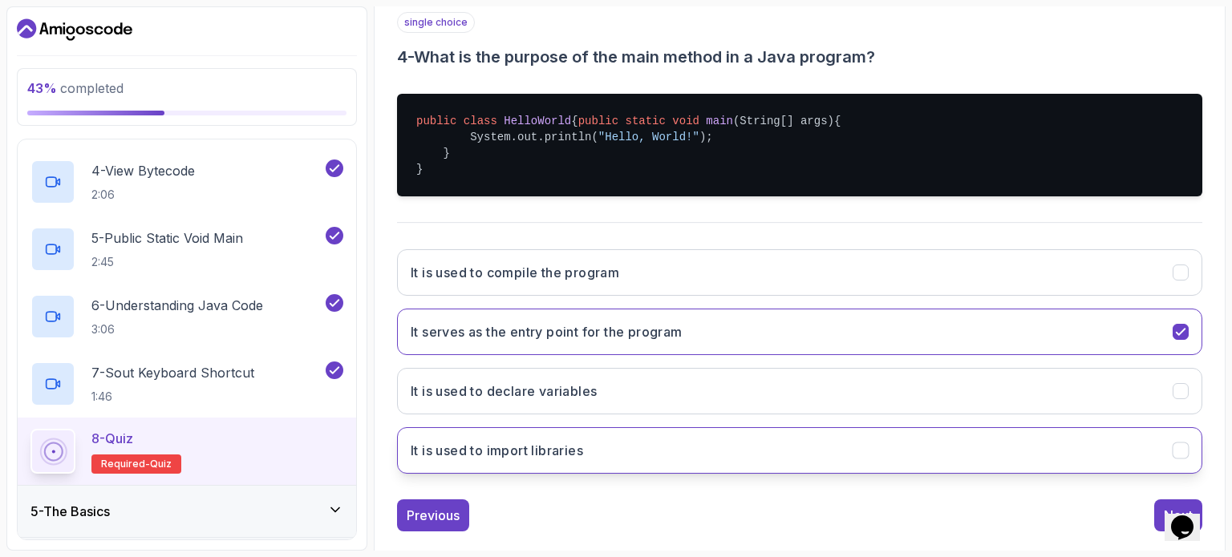
scroll to position [339, 0]
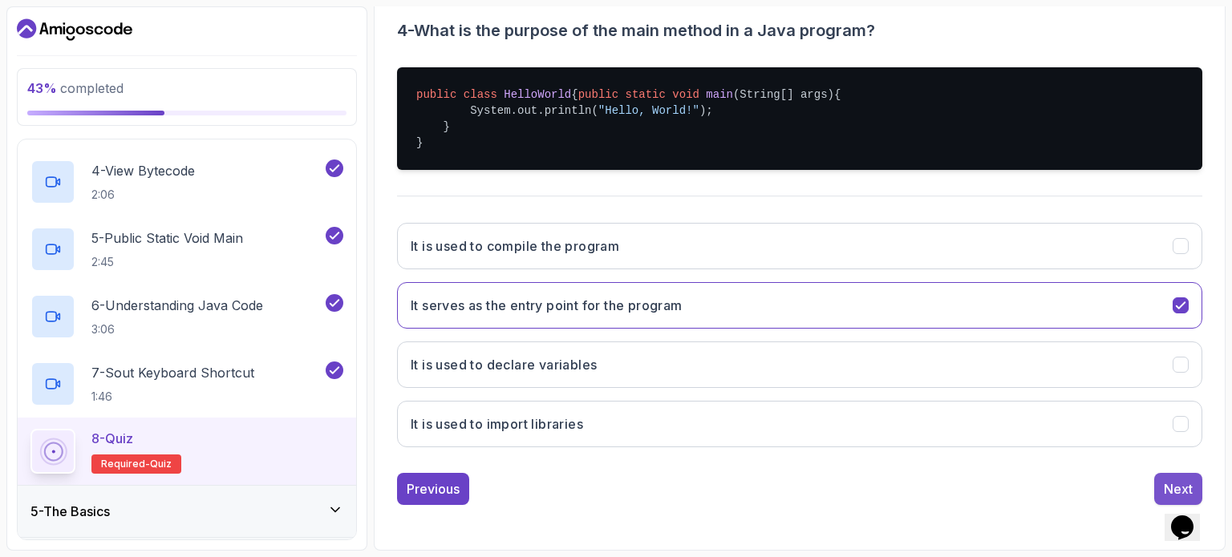
click at [1164, 485] on div "Next" at bounding box center [1177, 488] width 29 height 19
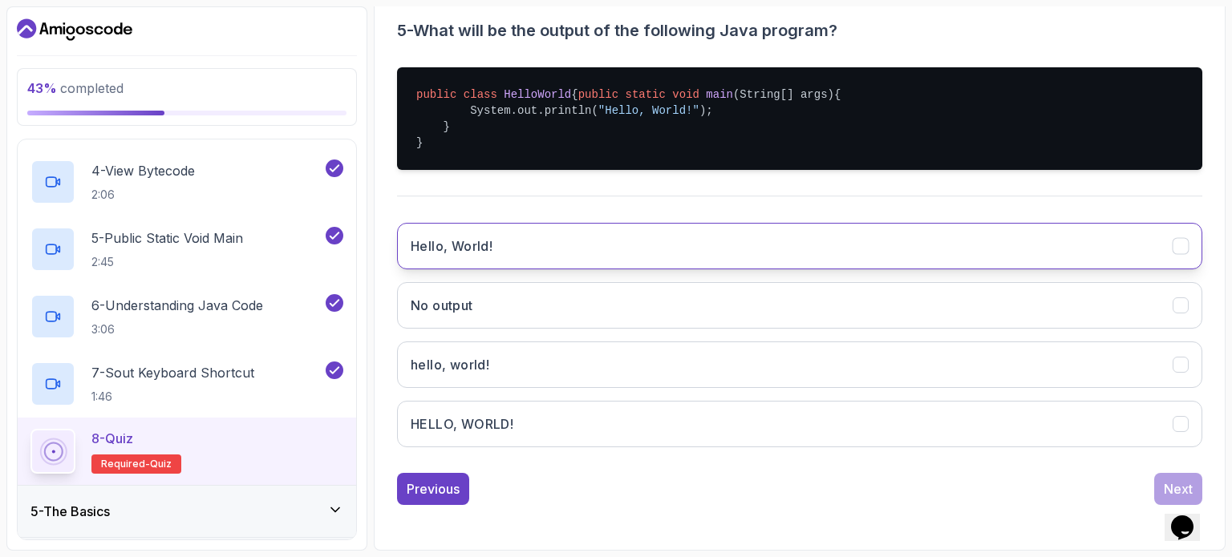
click at [546, 237] on button "Hello, World!" at bounding box center [799, 246] width 805 height 47
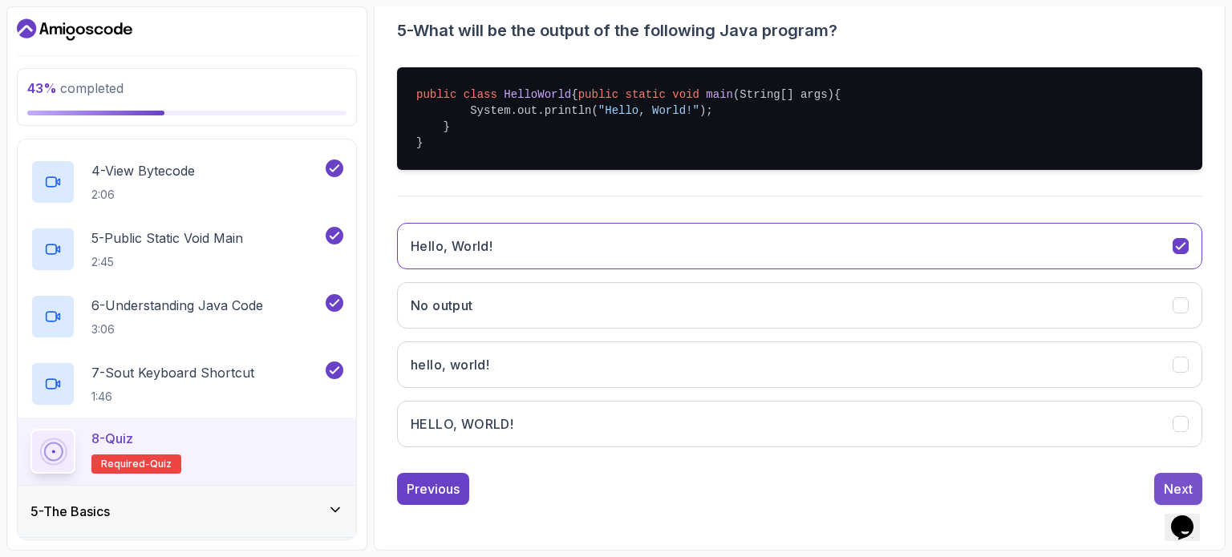
click at [1162, 474] on button "Next" at bounding box center [1178, 489] width 48 height 32
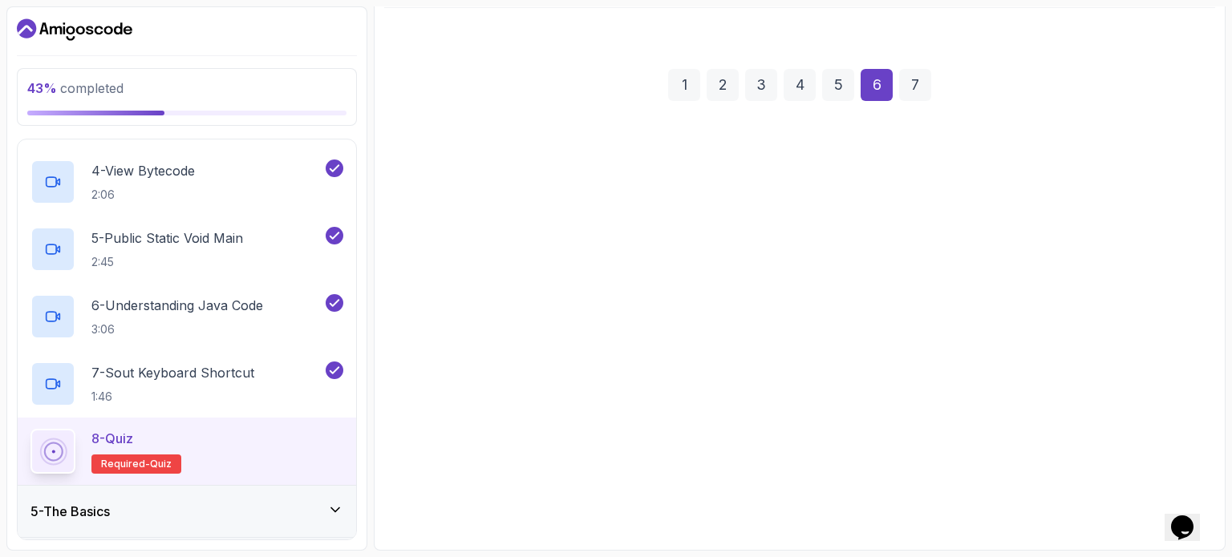
scroll to position [182, 0]
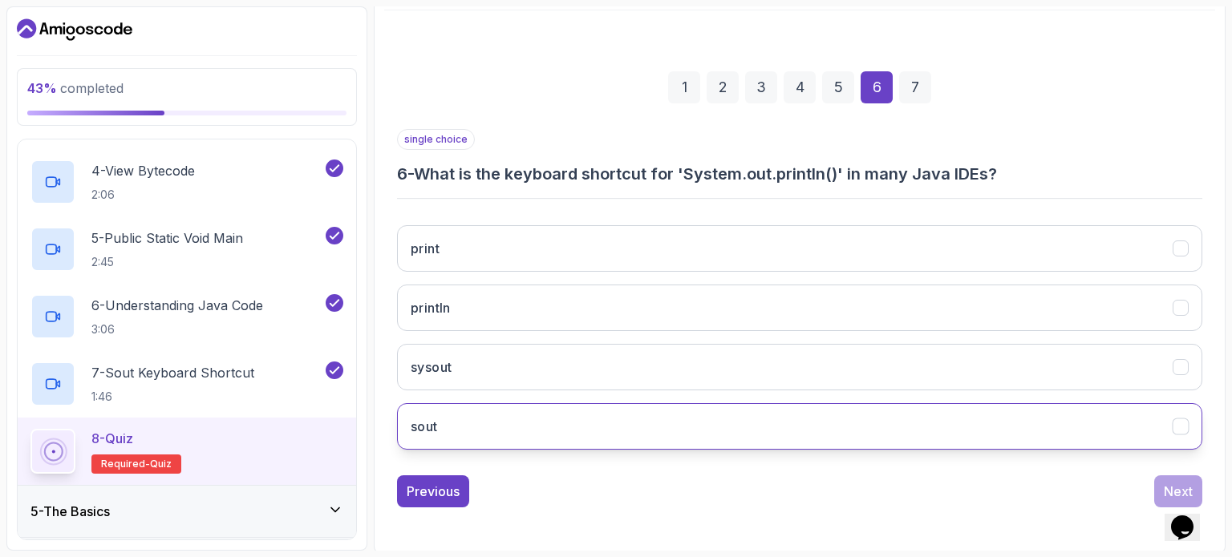
click at [478, 419] on button "sout" at bounding box center [799, 426] width 805 height 47
click at [1165, 471] on div "single choice 6 - What is the keyboard shortcut for 'System.out.println()' in m…" at bounding box center [799, 318] width 805 height 378
click at [1164, 478] on button "Next" at bounding box center [1178, 491] width 48 height 32
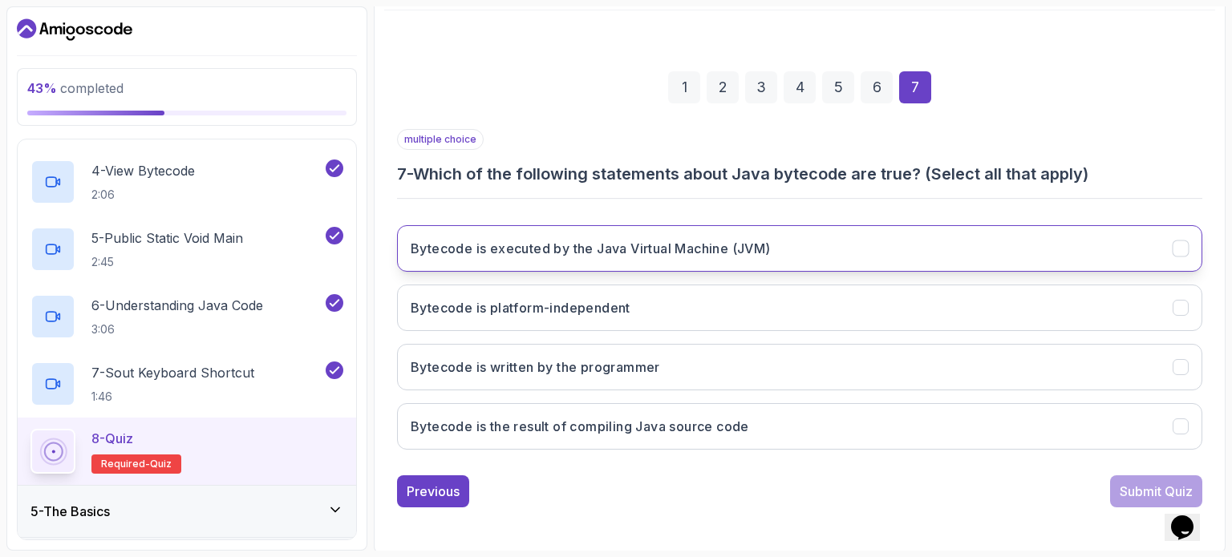
click at [718, 253] on h3 "Bytecode is executed by the Java Virtual Machine (JVM)" at bounding box center [591, 248] width 360 height 19
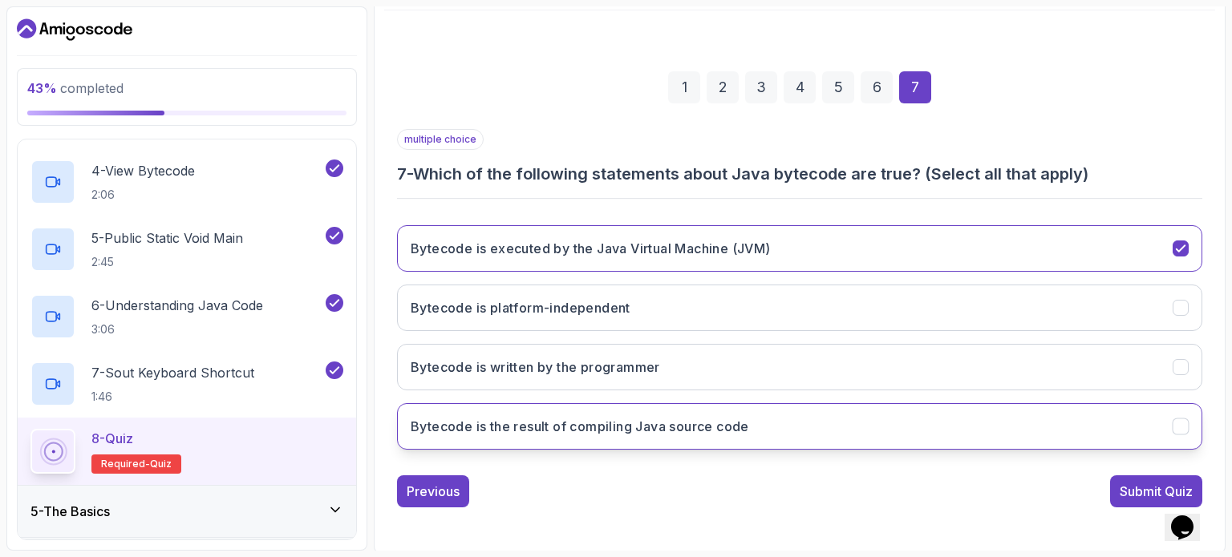
click at [653, 432] on h3 "Bytecode is the result of compiling Java source code" at bounding box center [580, 426] width 338 height 19
click at [1135, 482] on div "Submit Quiz" at bounding box center [1155, 491] width 73 height 19
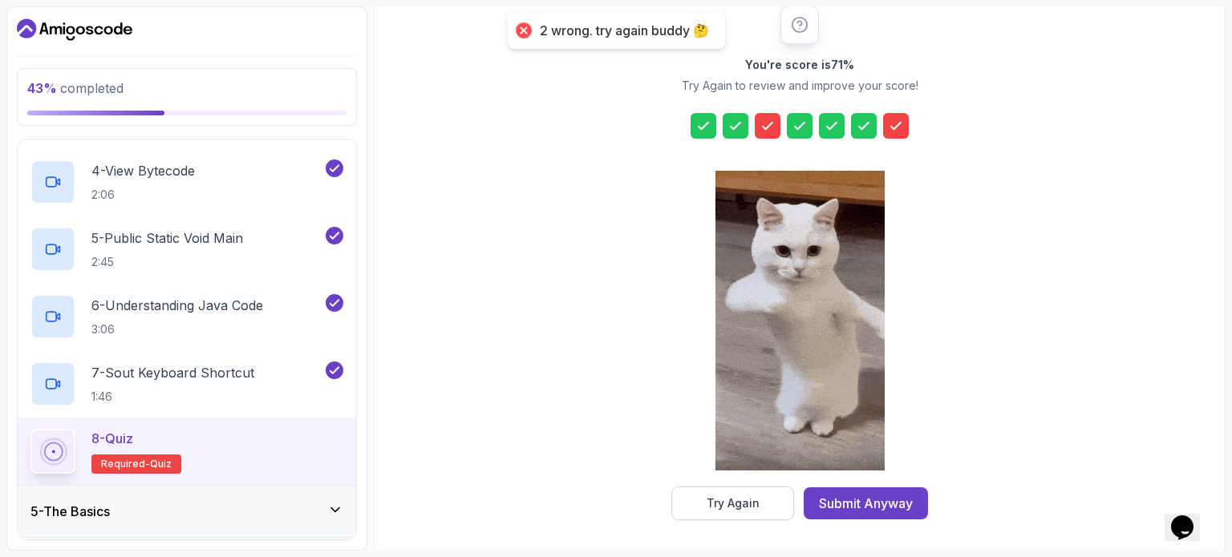
scroll to position [210, 0]
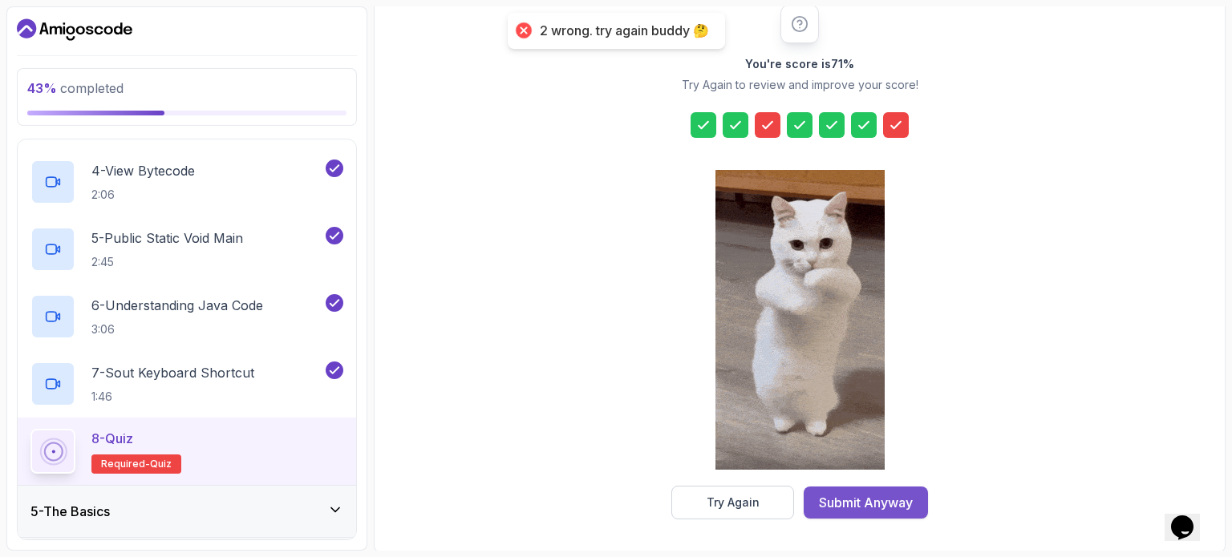
click at [900, 497] on div "Submit Anyway" at bounding box center [866, 502] width 94 height 19
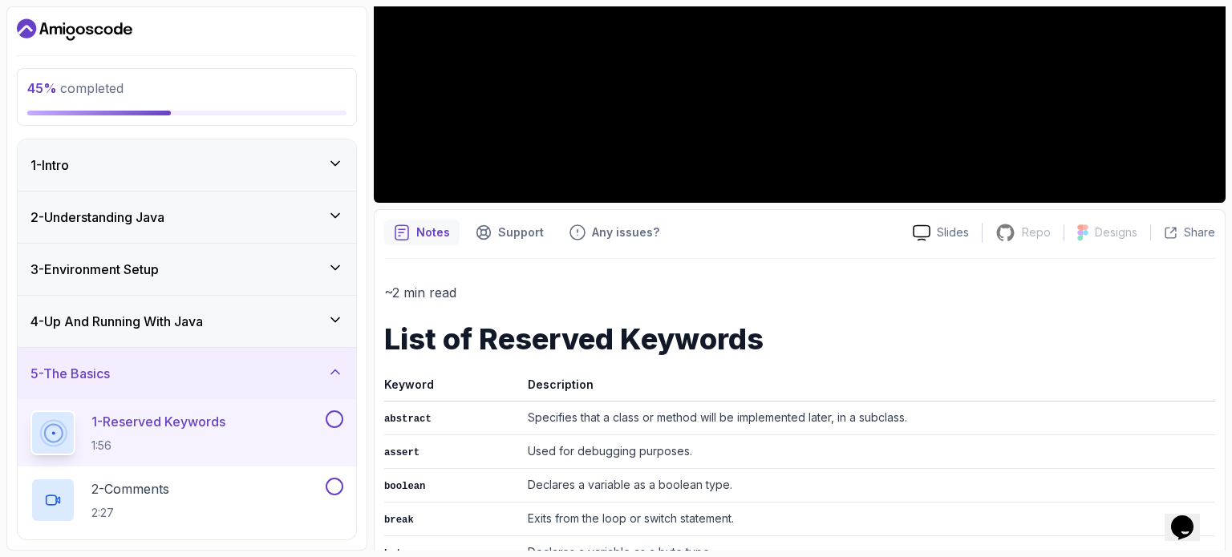
scroll to position [285, 0]
